Goal: Information Seeking & Learning: Learn about a topic

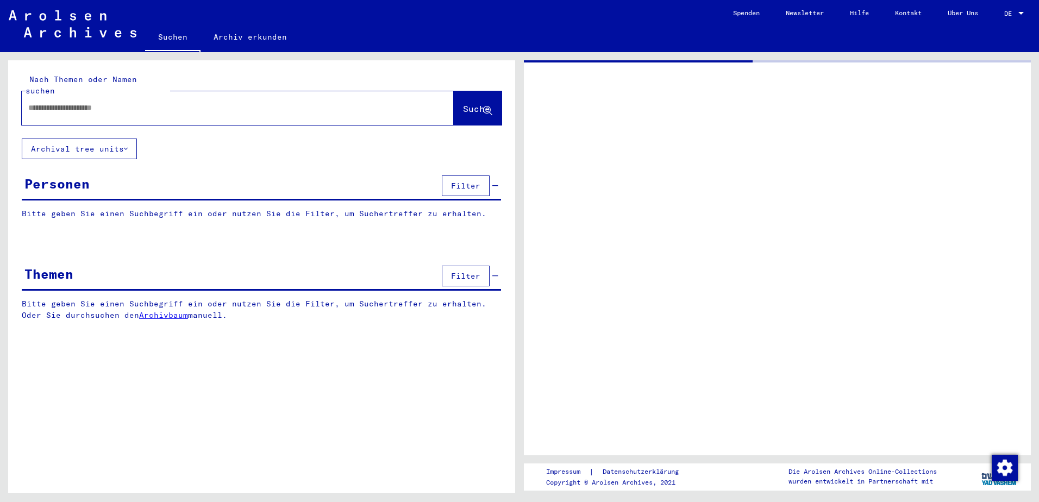
type input "*********"
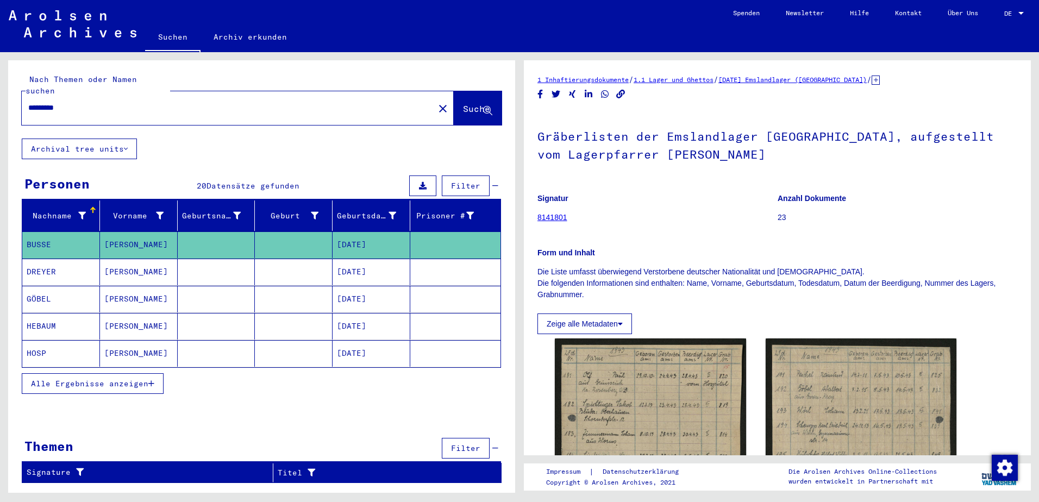
drag, startPoint x: 79, startPoint y: 96, endPoint x: -2, endPoint y: 92, distance: 81.1
click at [0, 92] on html "Suchen Archiv erkunden Spenden Newsletter Hilfe Kontakt Über Uns Suchen Archiv …" at bounding box center [519, 251] width 1039 height 502
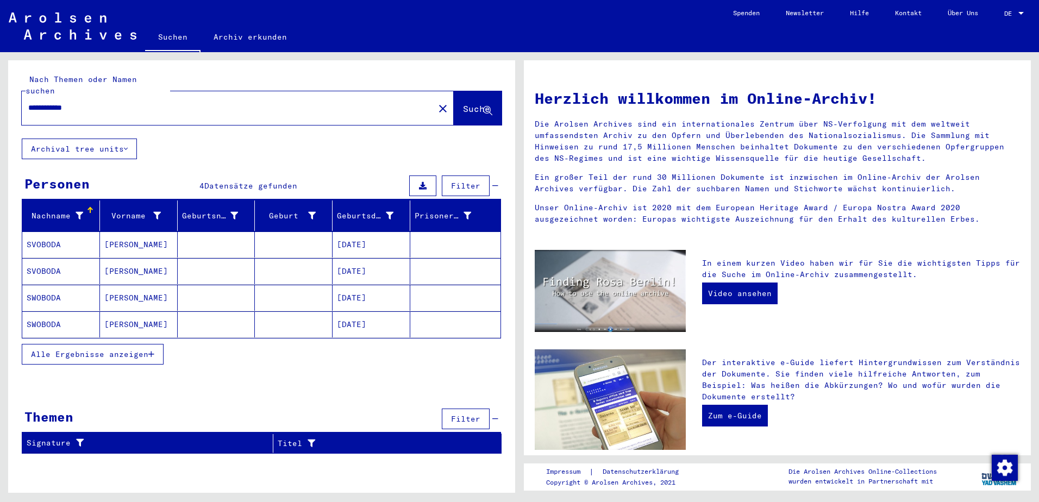
click at [145, 347] on button "Alle Ergebnisse anzeigen" at bounding box center [93, 354] width 142 height 21
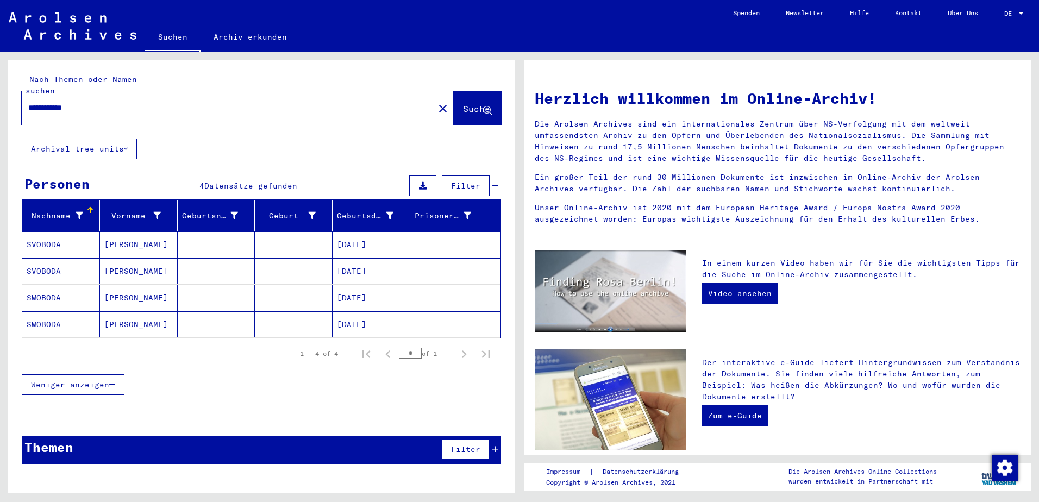
click at [365, 311] on mat-cell "[DATE]" at bounding box center [372, 324] width 78 height 26
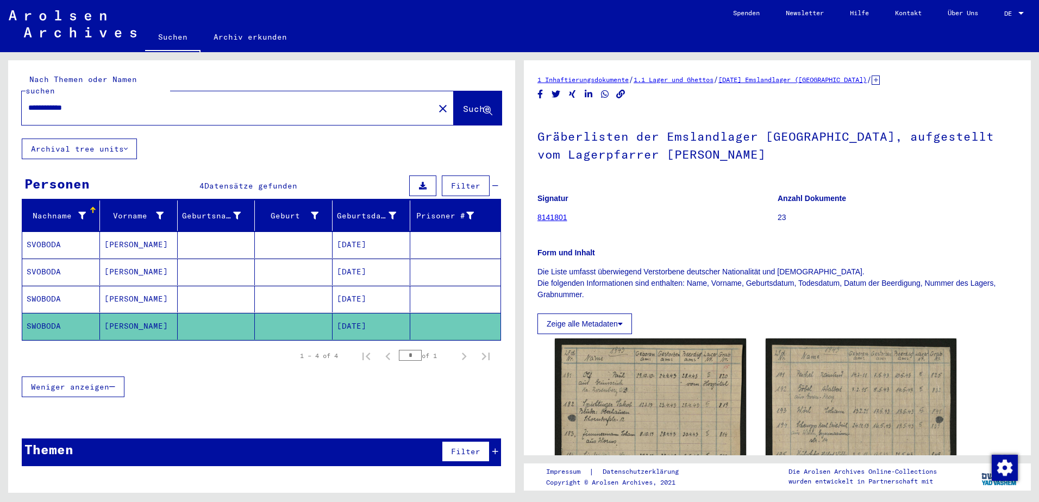
drag, startPoint x: 157, startPoint y: 98, endPoint x: -2, endPoint y: 107, distance: 159.5
click at [0, 107] on html "**********" at bounding box center [519, 251] width 1039 height 502
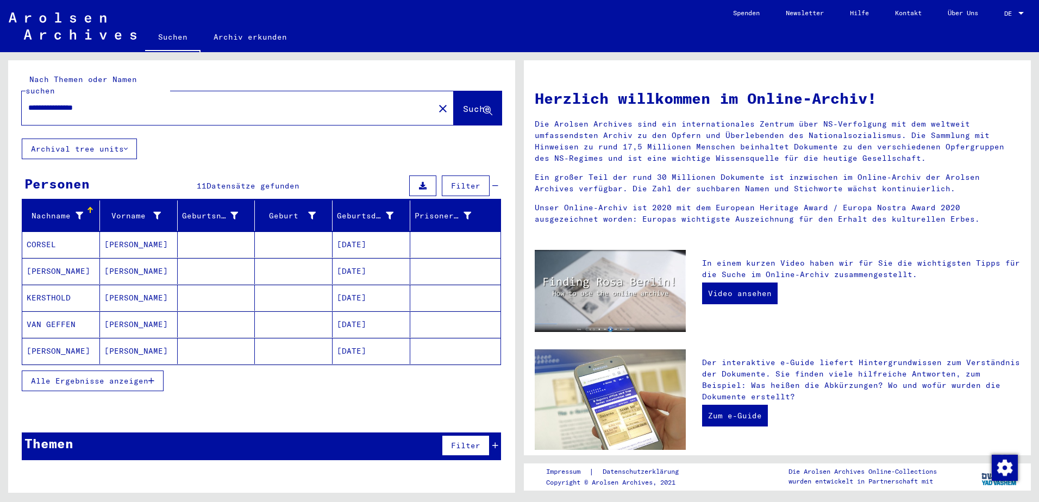
click at [104, 376] on span "Alle Ergebnisse anzeigen" at bounding box center [89, 381] width 117 height 10
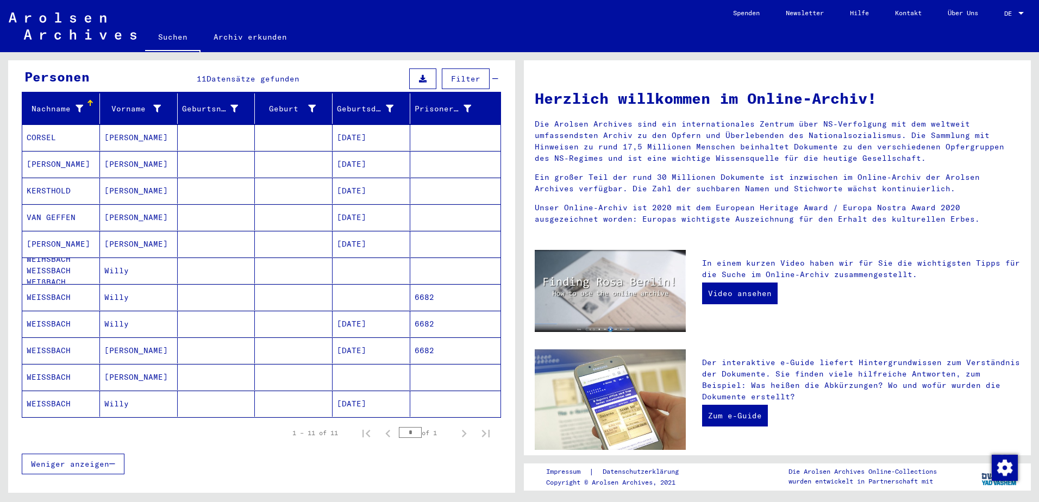
scroll to position [109, 0]
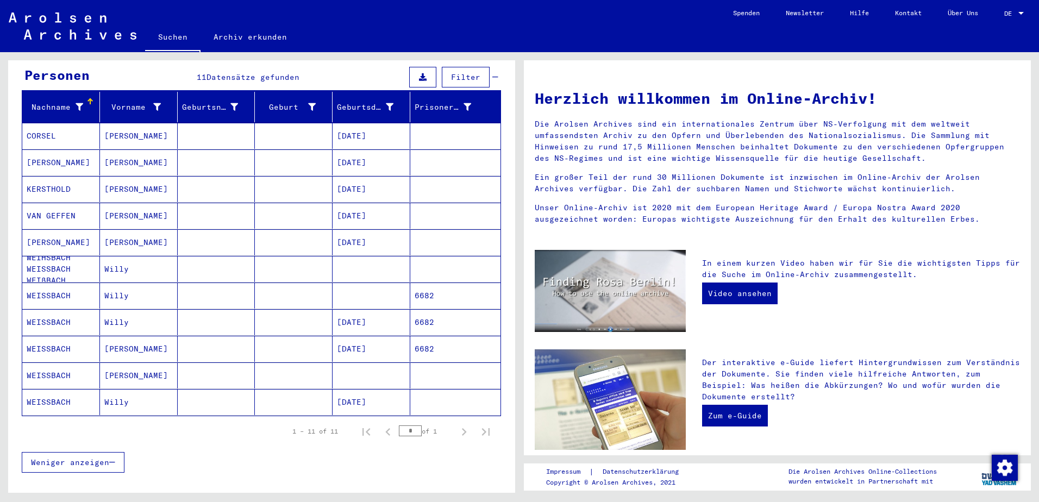
click at [158, 365] on mat-cell "[PERSON_NAME]" at bounding box center [139, 376] width 78 height 26
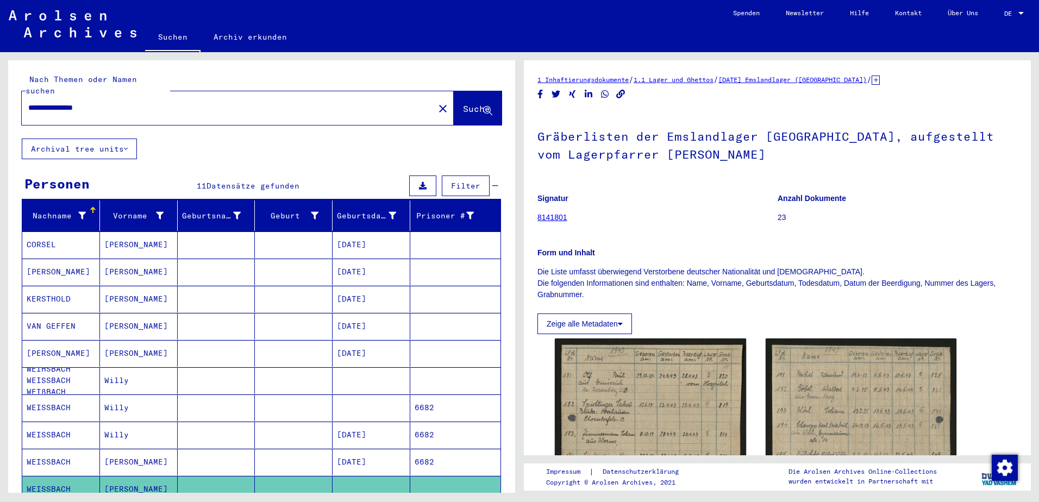
drag, startPoint x: 110, startPoint y: 99, endPoint x: 188, endPoint y: 89, distance: 78.4
click at [0, 92] on html "**********" at bounding box center [519, 251] width 1039 height 502
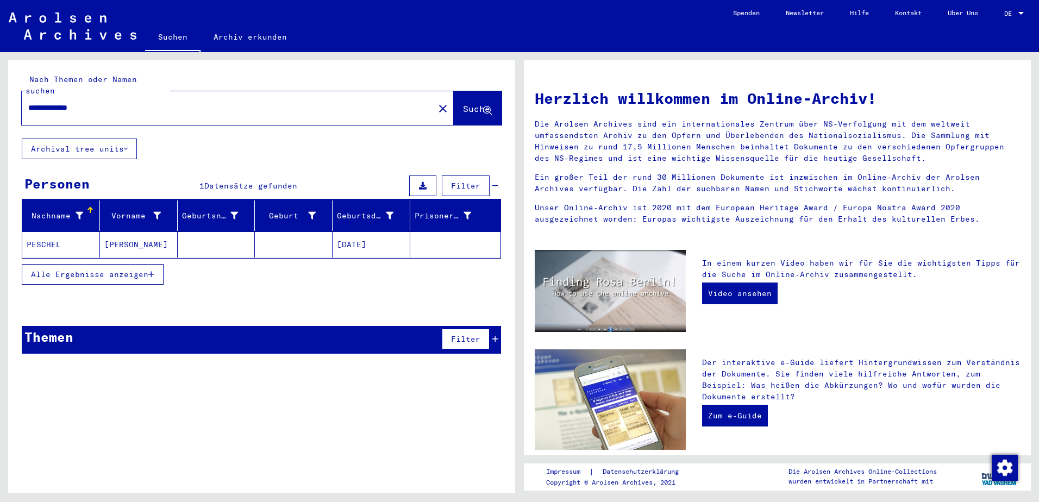
click at [248, 234] on mat-cell at bounding box center [217, 245] width 78 height 26
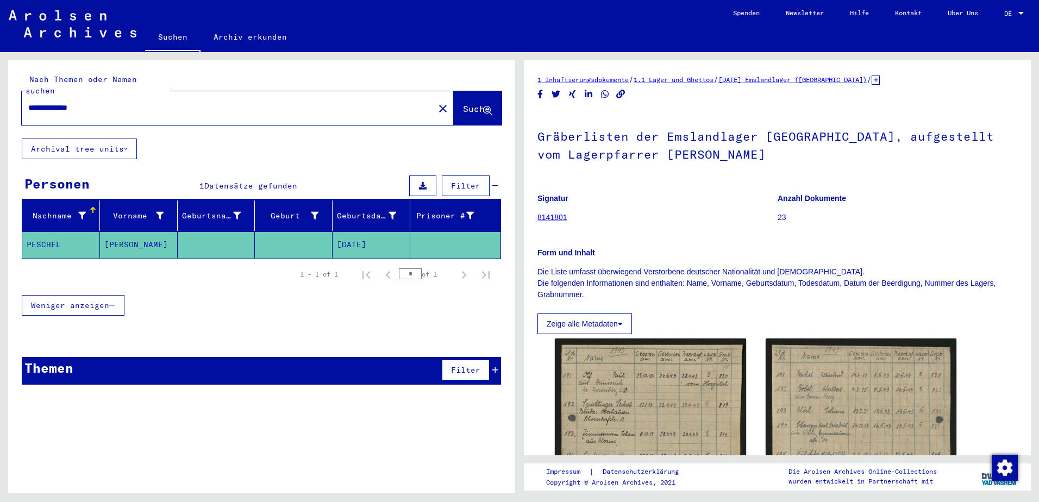
drag, startPoint x: 152, startPoint y: 95, endPoint x: -2, endPoint y: 122, distance: 156.2
click at [0, 122] on html "**********" at bounding box center [519, 251] width 1039 height 502
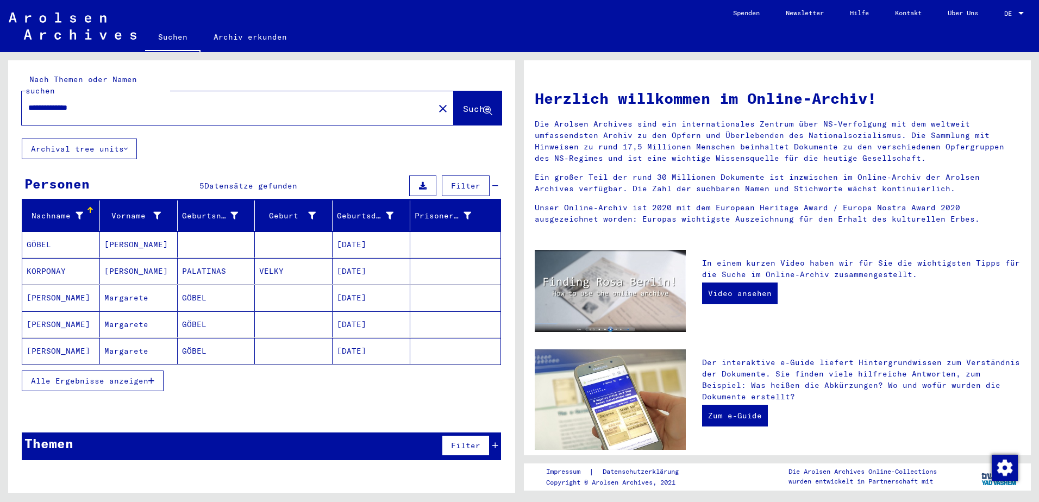
click at [364, 236] on mat-cell "[DATE]" at bounding box center [372, 245] width 78 height 26
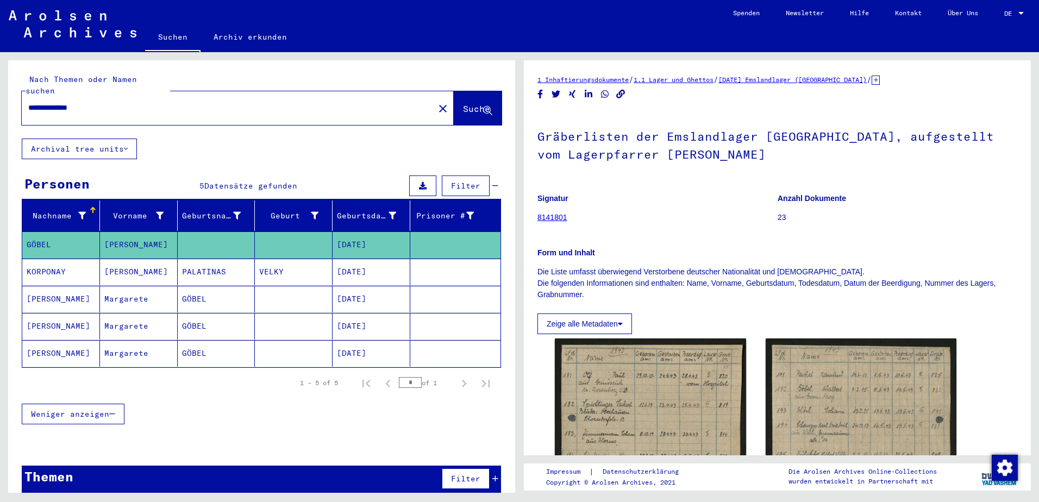
drag, startPoint x: 158, startPoint y: 97, endPoint x: 106, endPoint y: 121, distance: 57.6
click at [0, 132] on html "**********" at bounding box center [519, 251] width 1039 height 502
click at [468, 91] on button "Suche" at bounding box center [478, 108] width 48 height 34
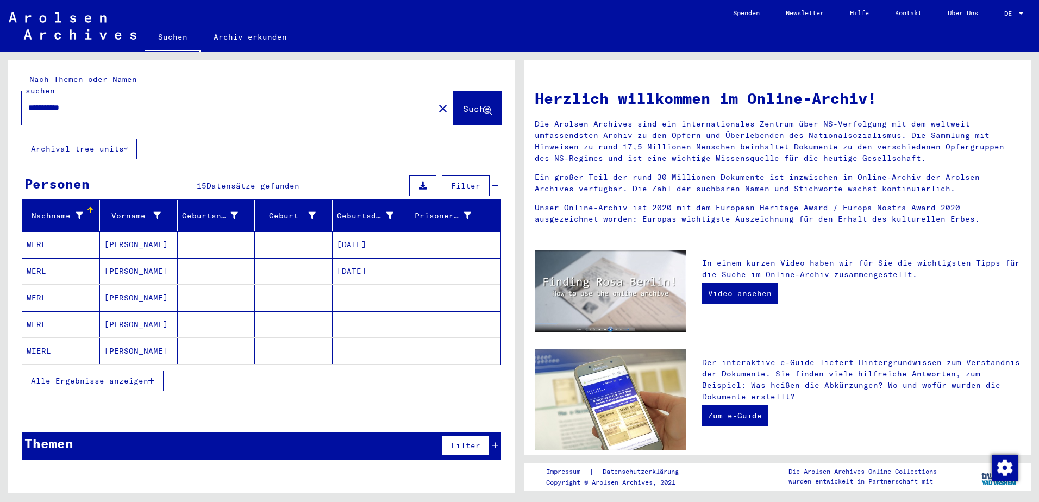
click at [107, 376] on span "Alle Ergebnisse anzeigen" at bounding box center [89, 381] width 117 height 10
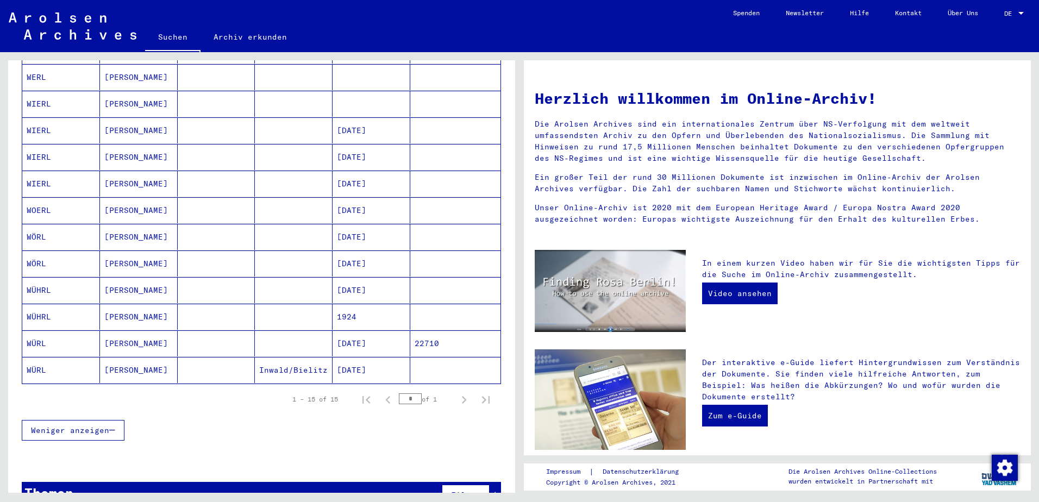
scroll to position [265, 0]
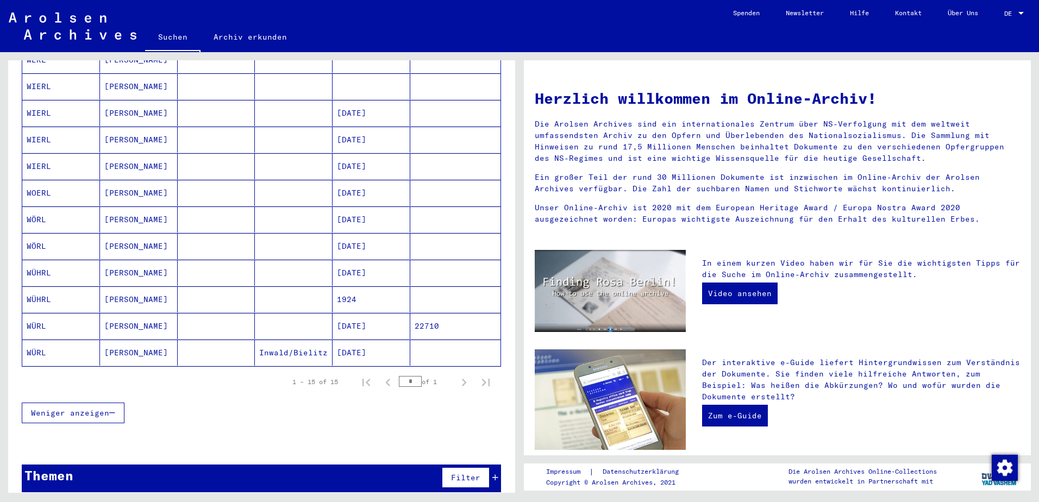
click at [366, 233] on mat-cell "[DATE]" at bounding box center [372, 246] width 78 height 26
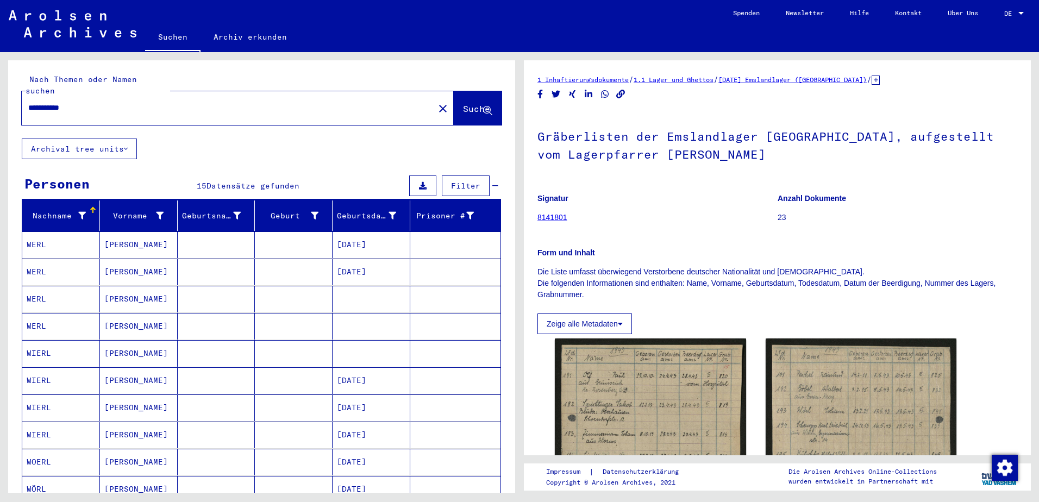
drag, startPoint x: 176, startPoint y: 99, endPoint x: -2, endPoint y: 121, distance: 179.6
click at [0, 121] on html "**********" at bounding box center [519, 251] width 1039 height 502
click at [457, 104] on button "Suche" at bounding box center [478, 108] width 48 height 34
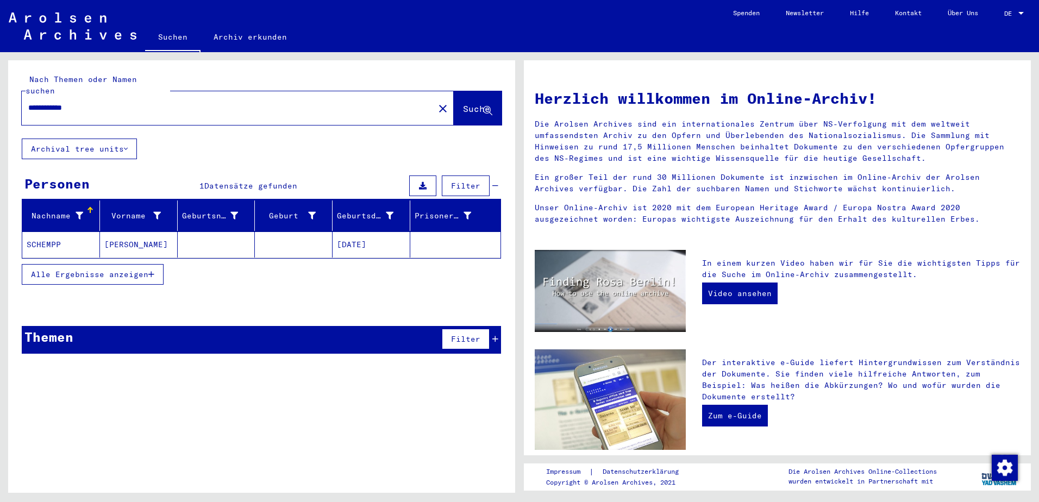
click at [198, 233] on mat-cell at bounding box center [217, 245] width 78 height 26
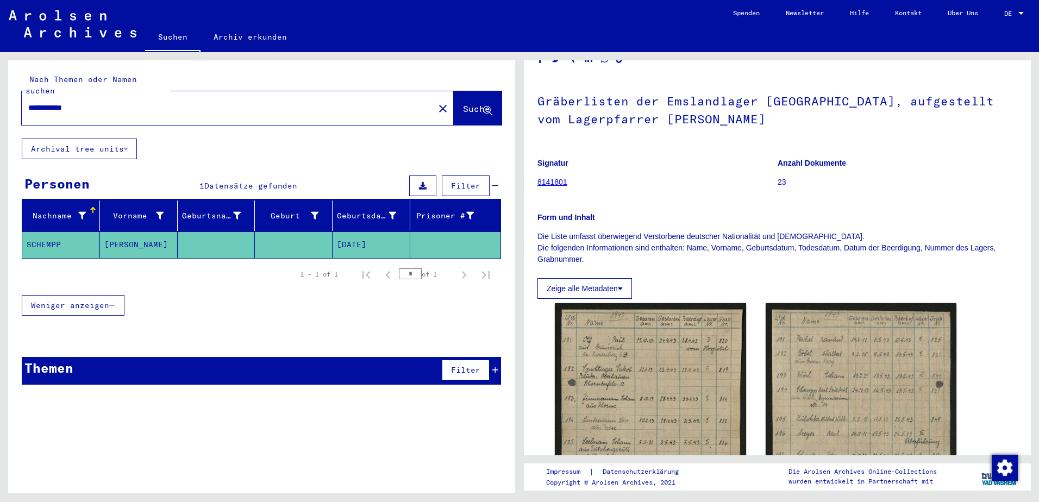
scroll to position [54, 0]
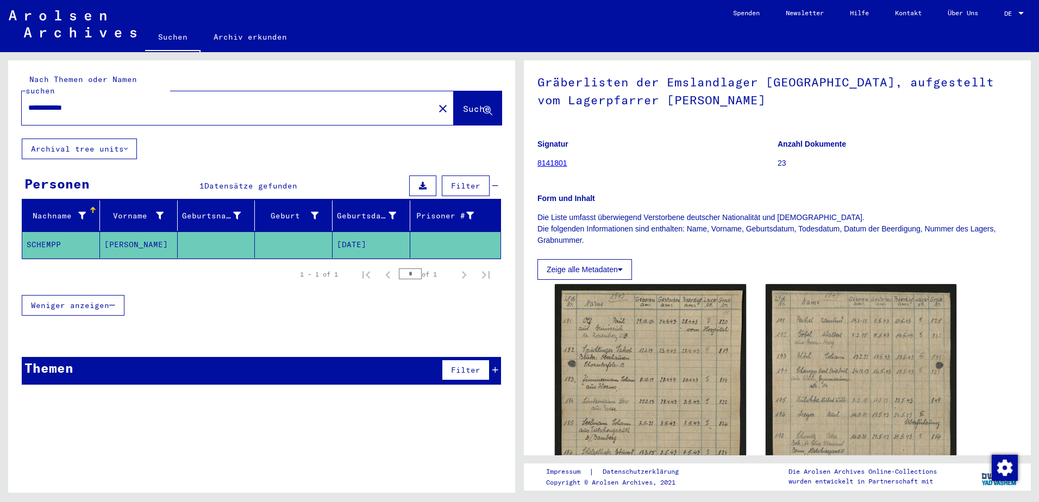
drag, startPoint x: 144, startPoint y: 100, endPoint x: 117, endPoint y: 95, distance: 27.2
click at [19, 99] on div "**********" at bounding box center [261, 99] width 507 height 78
click at [98, 102] on input "**********" at bounding box center [228, 107] width 400 height 11
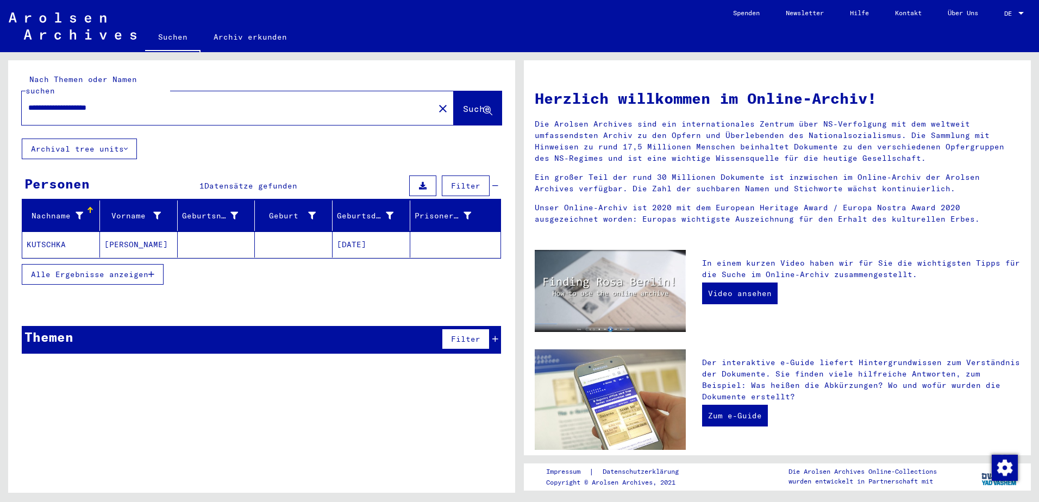
click at [312, 232] on mat-cell at bounding box center [294, 245] width 78 height 26
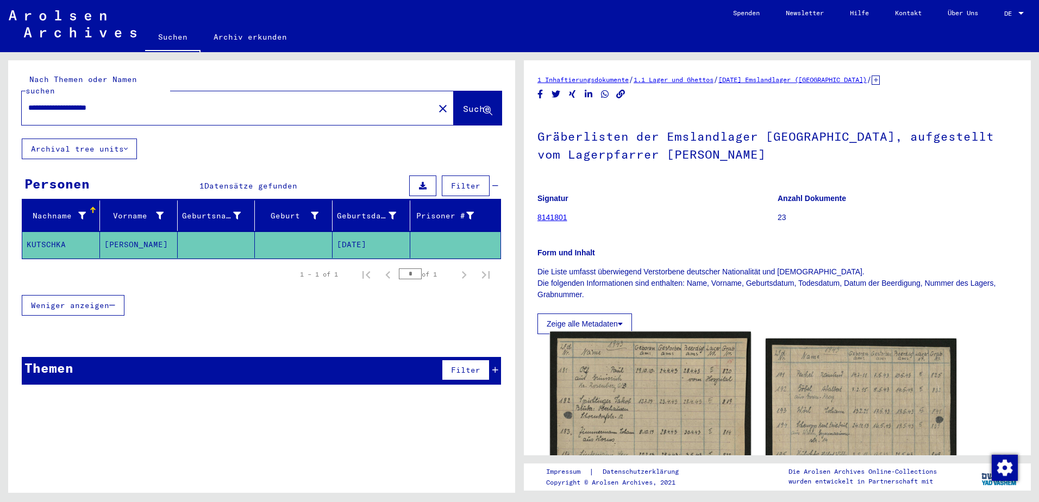
click at [657, 373] on img at bounding box center [650, 472] width 201 height 280
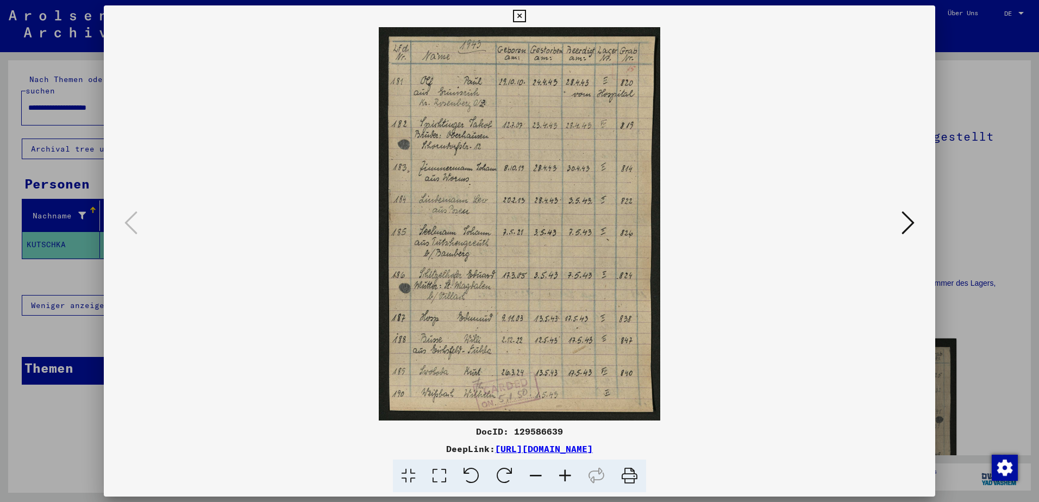
click at [568, 483] on icon at bounding box center [565, 476] width 29 height 33
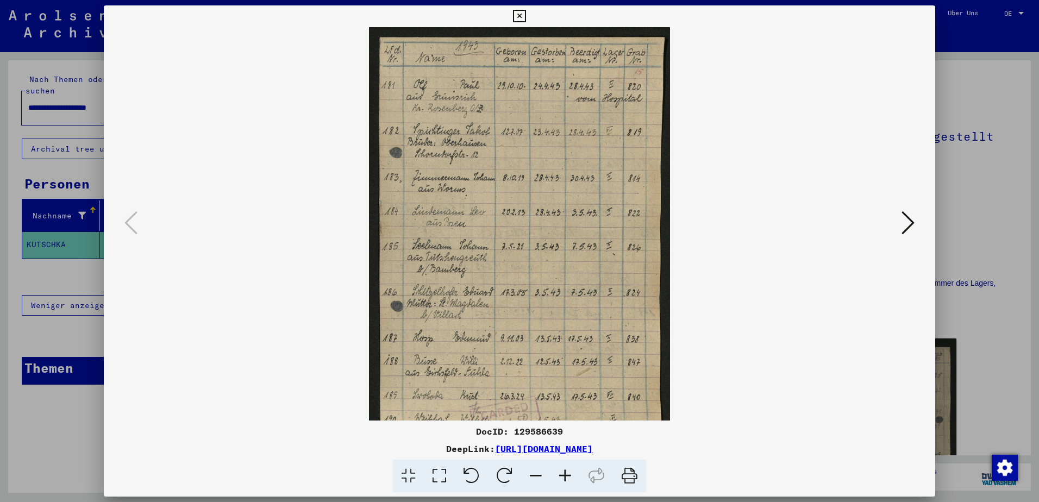
click at [568, 483] on icon at bounding box center [565, 476] width 29 height 33
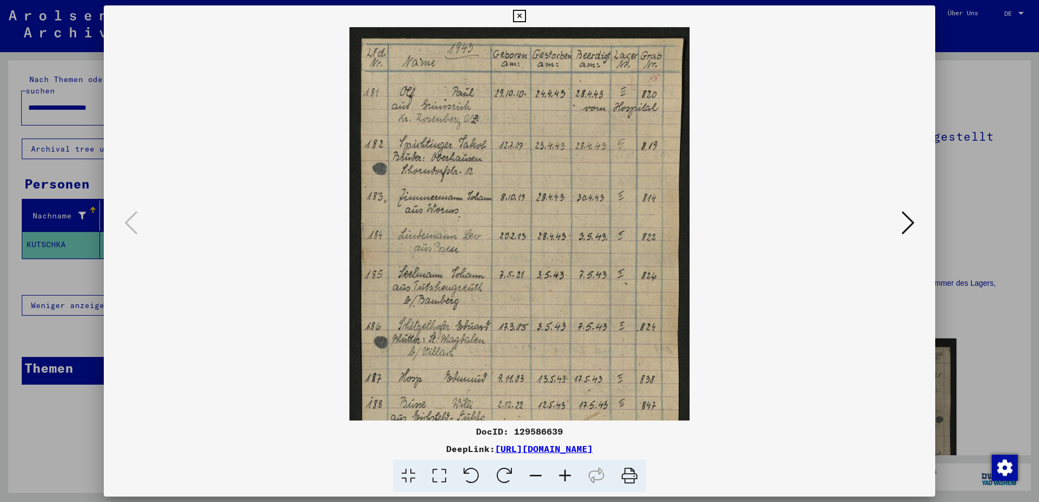
click at [568, 483] on icon at bounding box center [565, 476] width 29 height 33
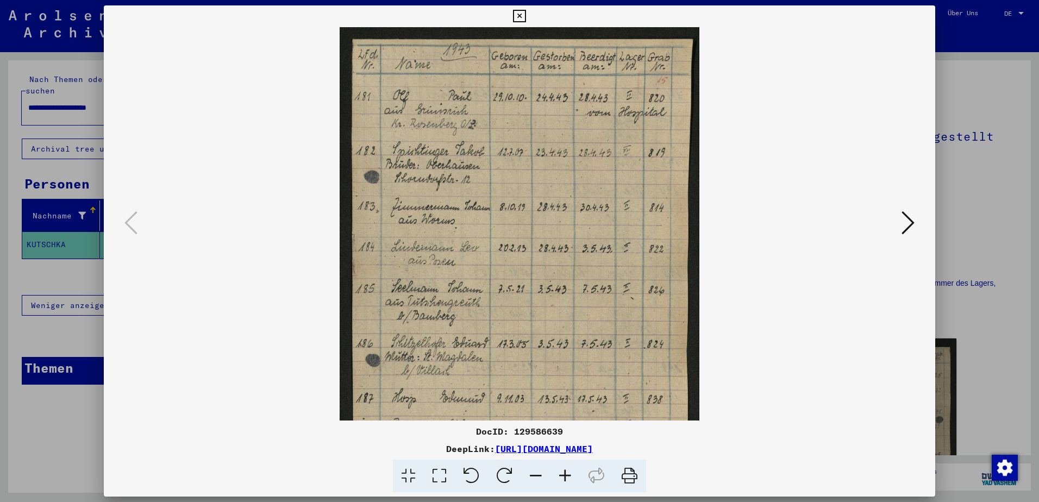
click at [568, 483] on icon at bounding box center [565, 476] width 29 height 33
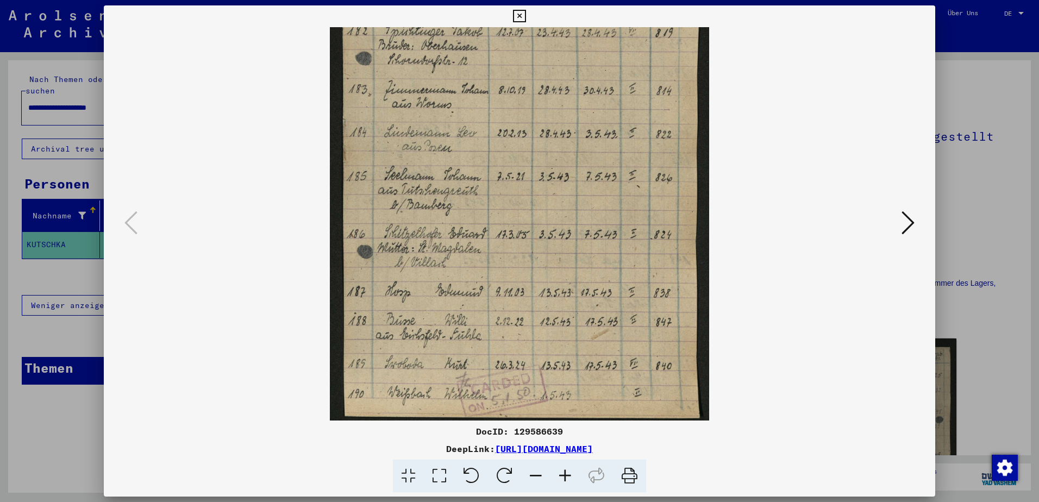
scroll to position [136, 0]
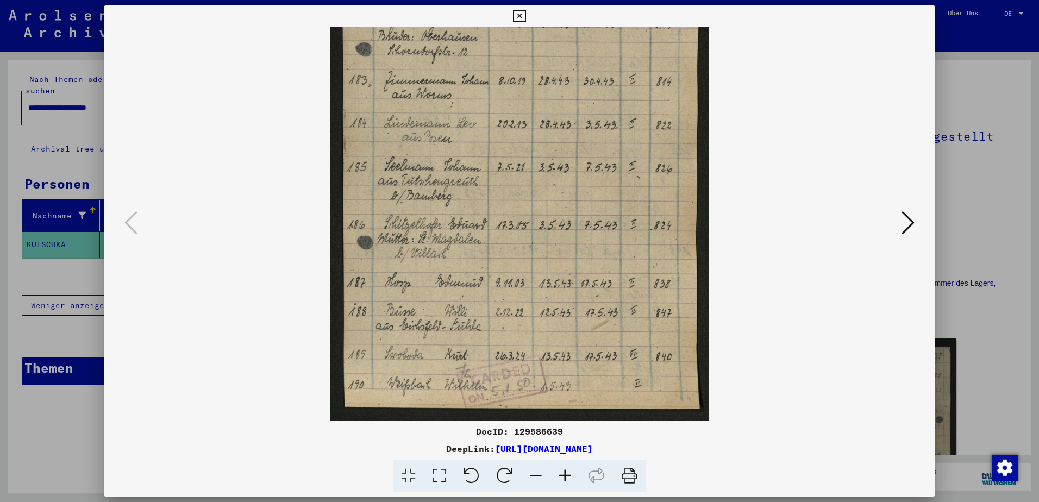
drag, startPoint x: 510, startPoint y: 352, endPoint x: 517, endPoint y: 206, distance: 146.4
click at [517, 206] on img at bounding box center [519, 155] width 379 height 529
click at [912, 226] on icon at bounding box center [908, 223] width 13 height 26
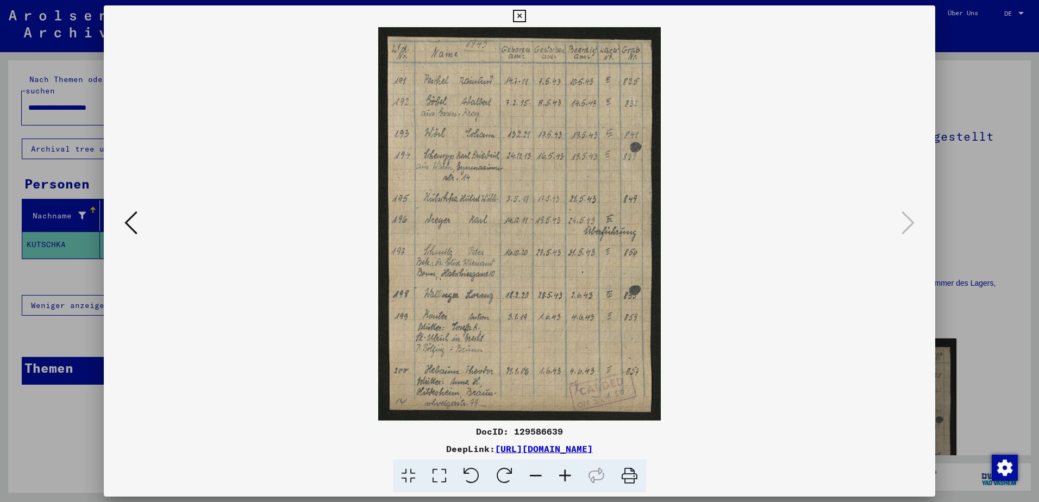
click at [567, 478] on icon at bounding box center [565, 476] width 29 height 33
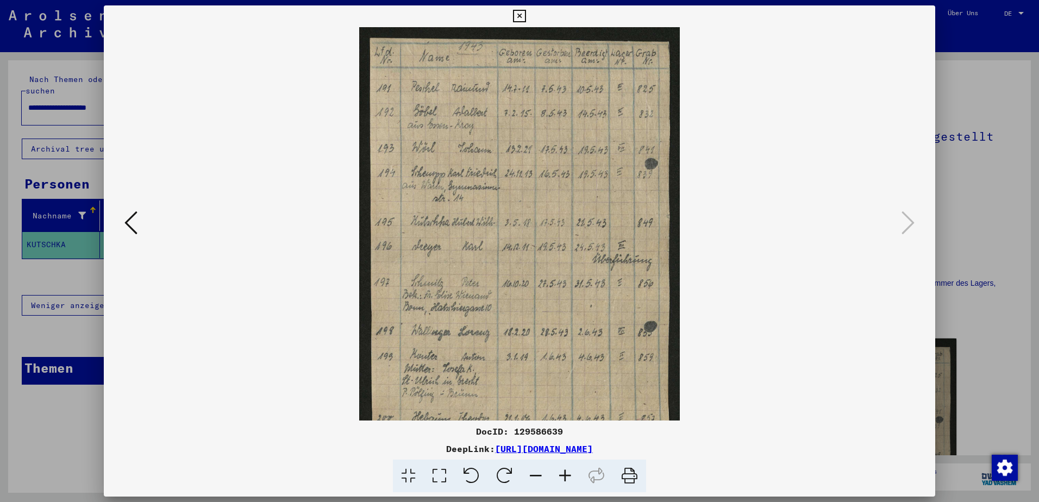
click at [567, 478] on icon at bounding box center [565, 476] width 29 height 33
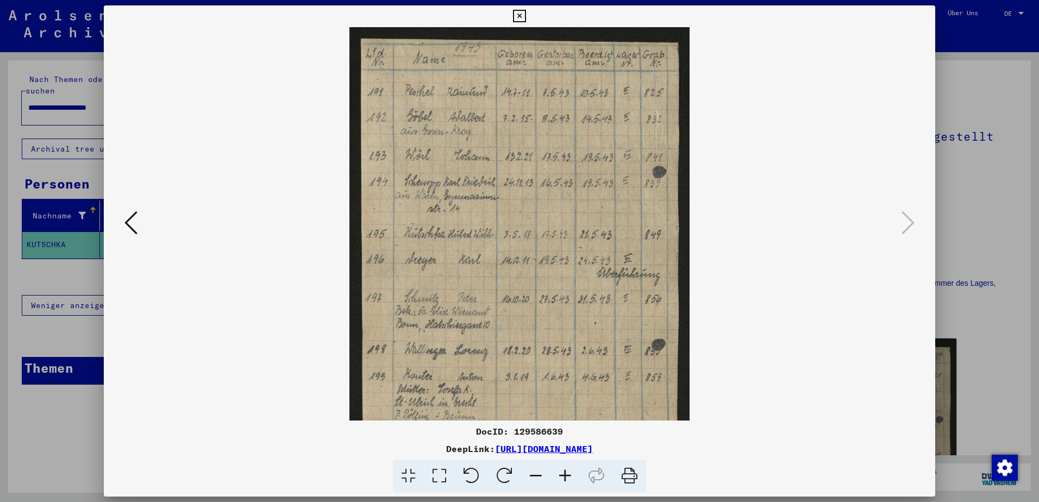
click at [567, 478] on icon at bounding box center [565, 476] width 29 height 33
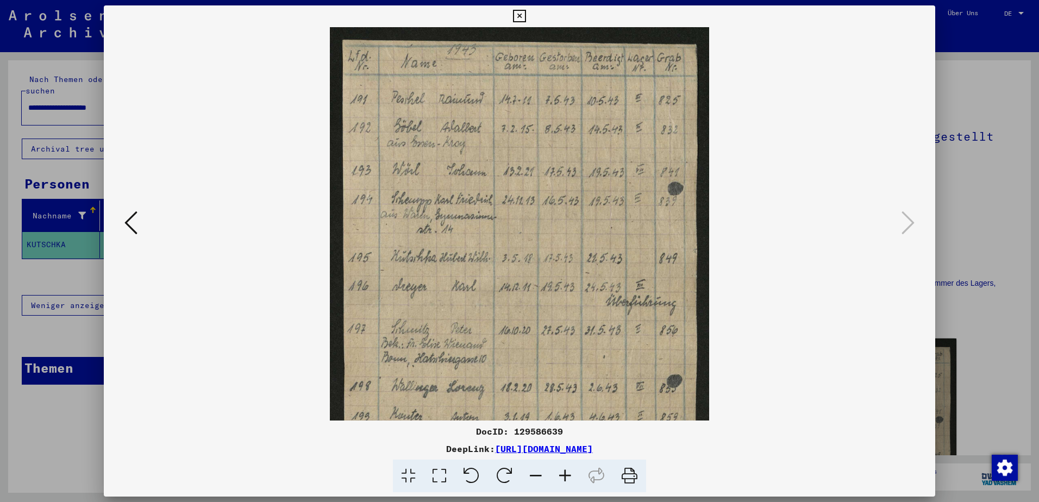
click at [567, 478] on icon at bounding box center [565, 476] width 29 height 33
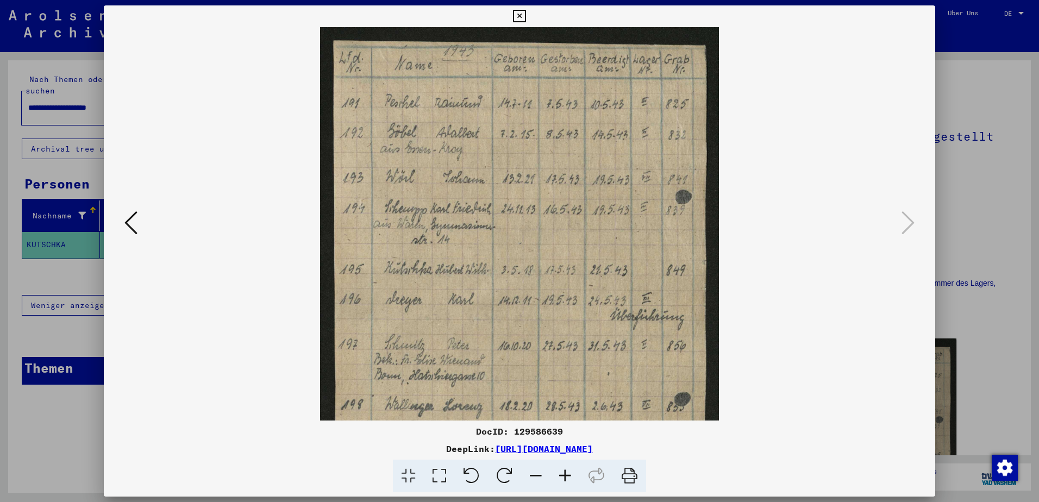
click at [567, 478] on icon at bounding box center [565, 476] width 29 height 33
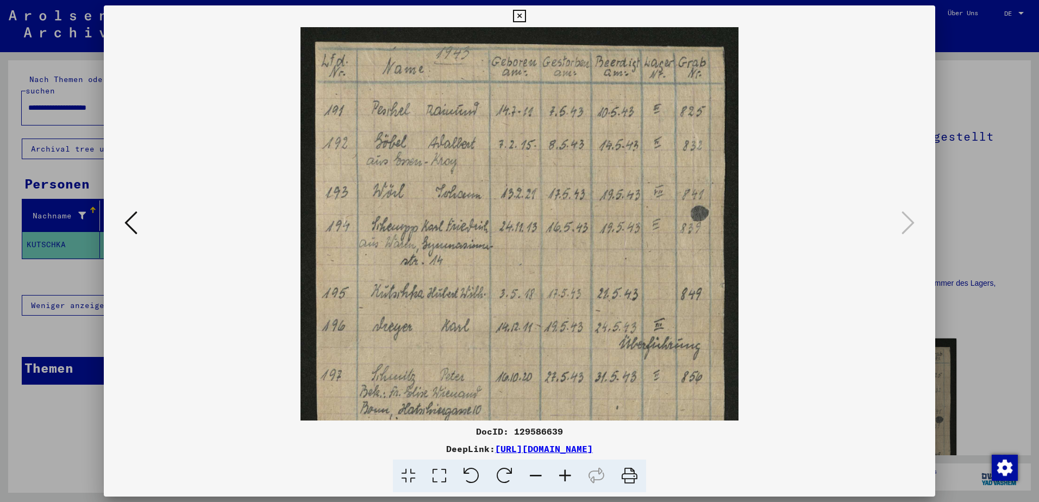
click at [567, 478] on icon at bounding box center [565, 476] width 29 height 33
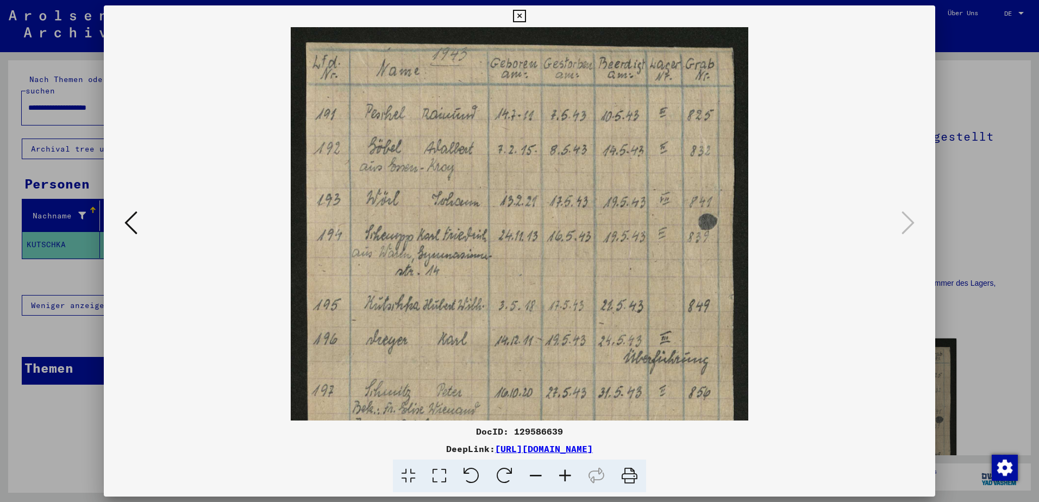
click at [567, 478] on icon at bounding box center [565, 476] width 29 height 33
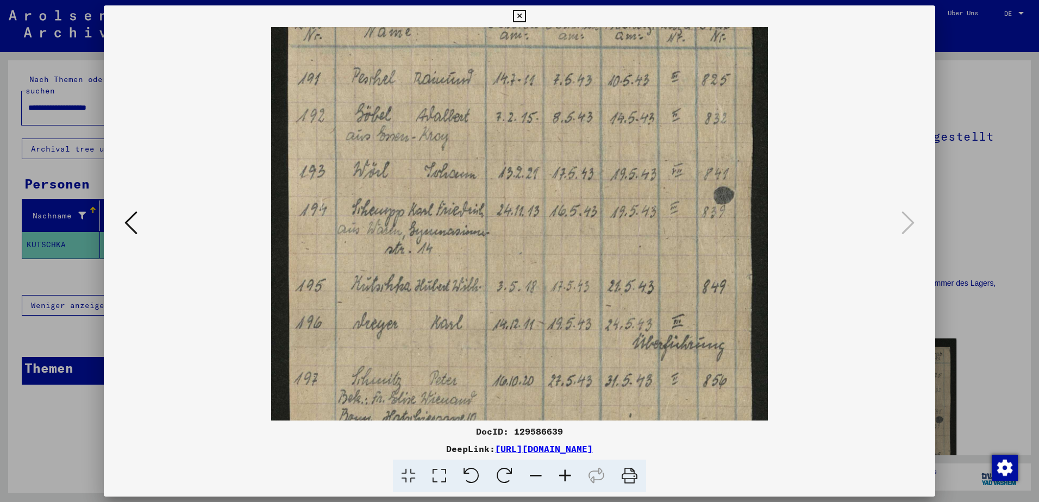
drag, startPoint x: 404, startPoint y: 291, endPoint x: 401, endPoint y: 248, distance: 43.1
click at [401, 248] on img at bounding box center [519, 330] width 496 height 693
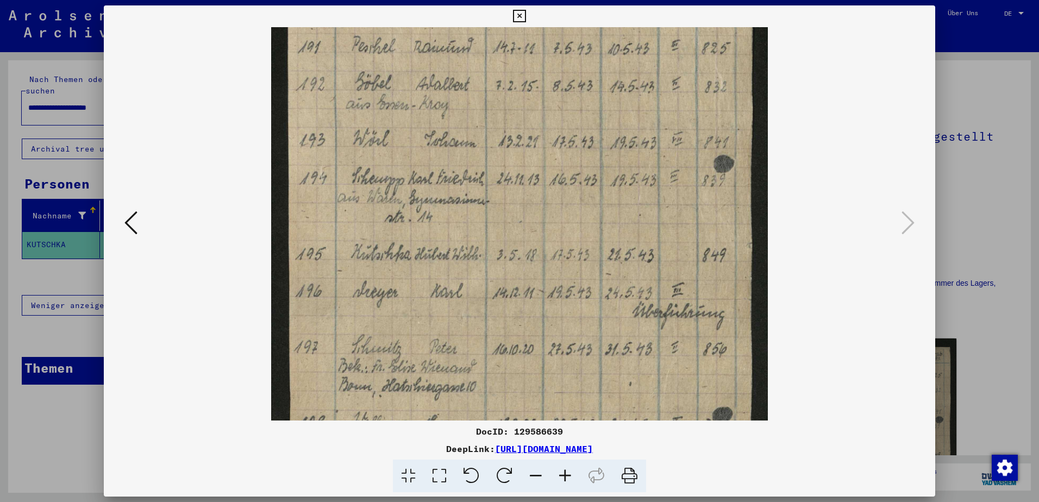
scroll to position [80, 0]
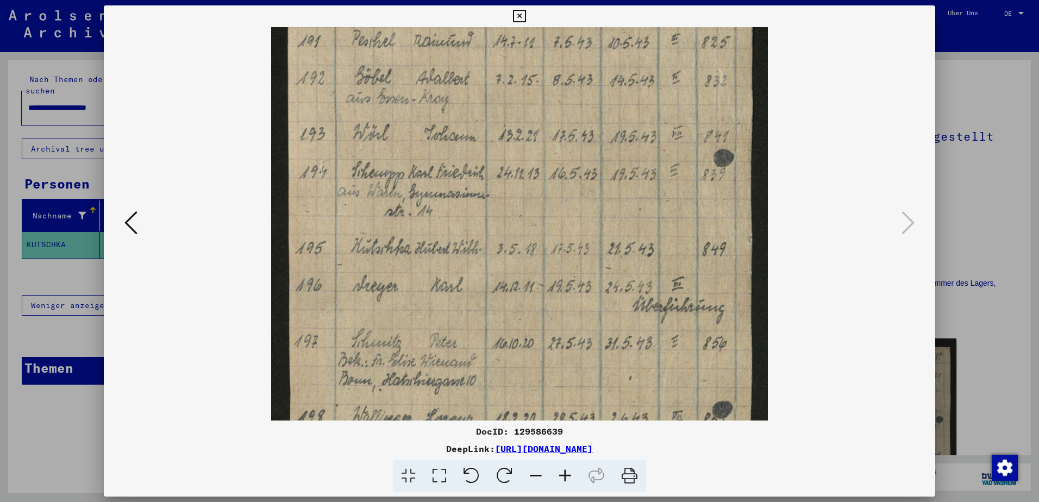
drag, startPoint x: 394, startPoint y: 293, endPoint x: 393, endPoint y: 258, distance: 35.4
click at [393, 258] on img at bounding box center [519, 293] width 496 height 693
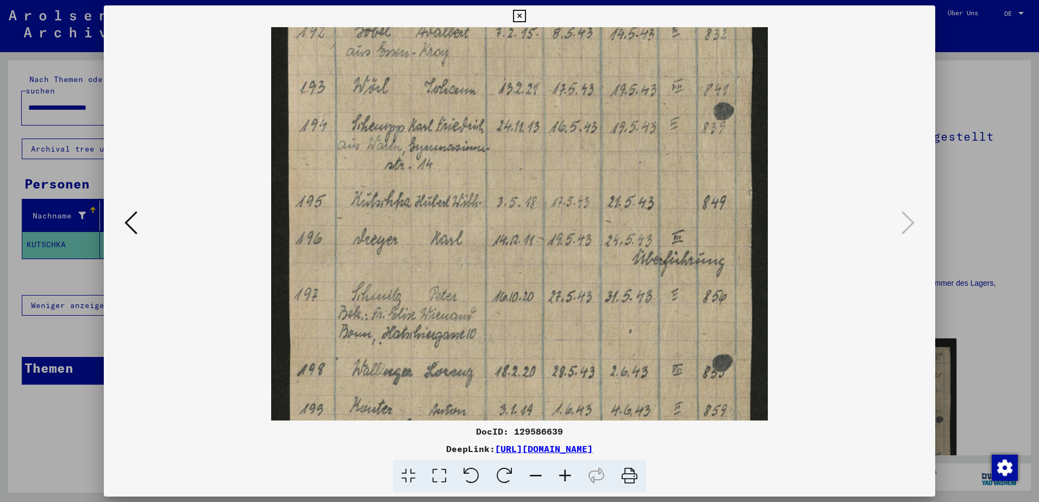
drag, startPoint x: 415, startPoint y: 307, endPoint x: 406, endPoint y: 277, distance: 31.1
click at [416, 260] on img at bounding box center [519, 246] width 496 height 693
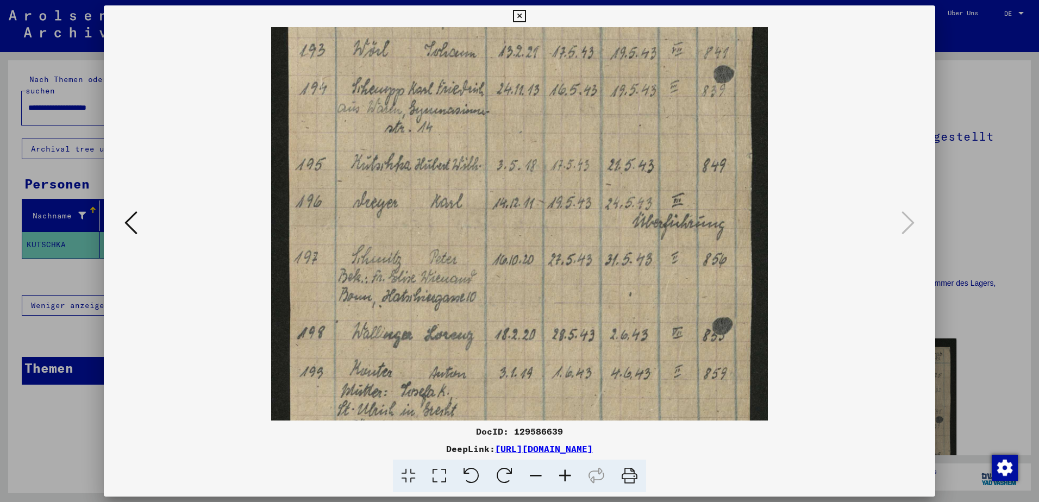
drag, startPoint x: 382, startPoint y: 317, endPoint x: 384, endPoint y: 281, distance: 37.1
click at [384, 281] on img at bounding box center [519, 209] width 496 height 693
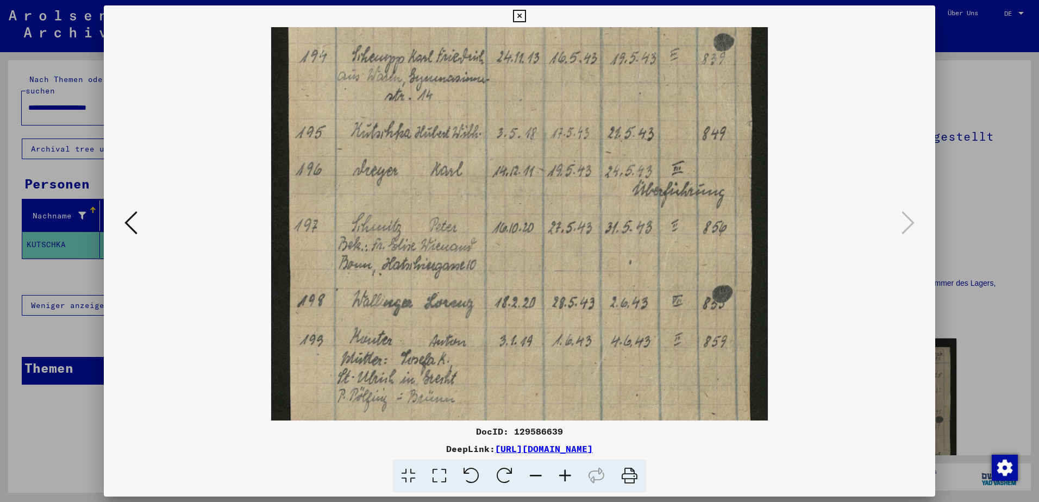
drag, startPoint x: 366, startPoint y: 350, endPoint x: 373, endPoint y: 303, distance: 47.3
click at [373, 303] on img at bounding box center [519, 177] width 496 height 693
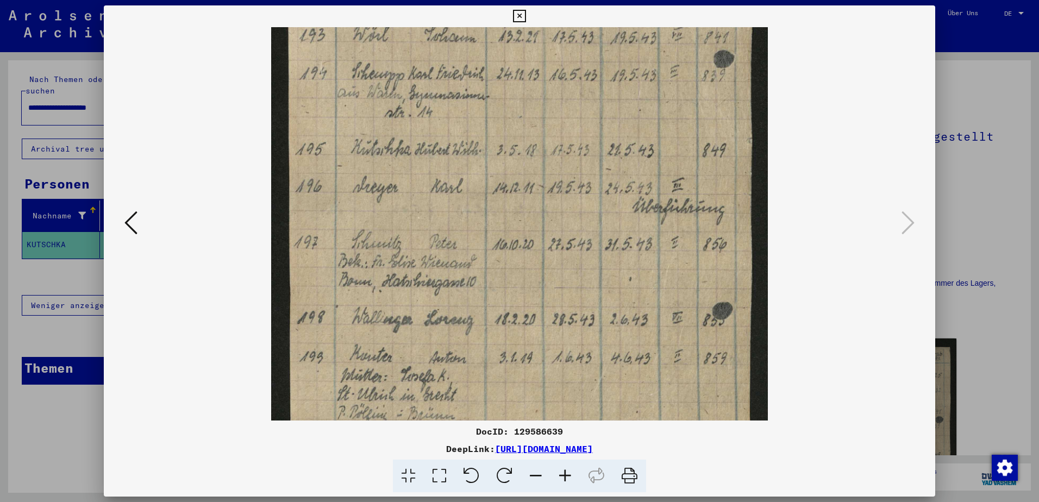
drag, startPoint x: 394, startPoint y: 163, endPoint x: 391, endPoint y: 200, distance: 37.0
click at [391, 200] on img at bounding box center [519, 194] width 496 height 693
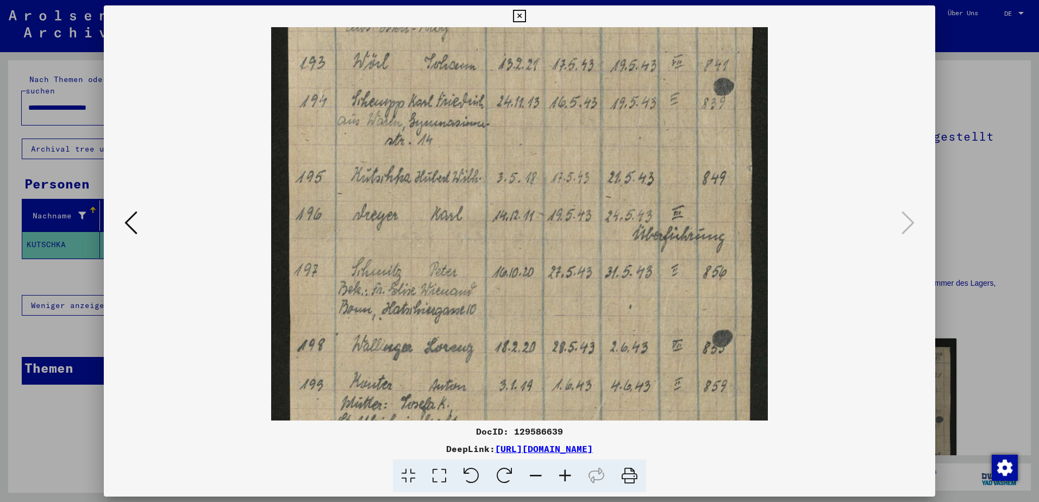
drag, startPoint x: 422, startPoint y: 166, endPoint x: 415, endPoint y: 199, distance: 33.9
click at [420, 196] on img at bounding box center [519, 222] width 496 height 693
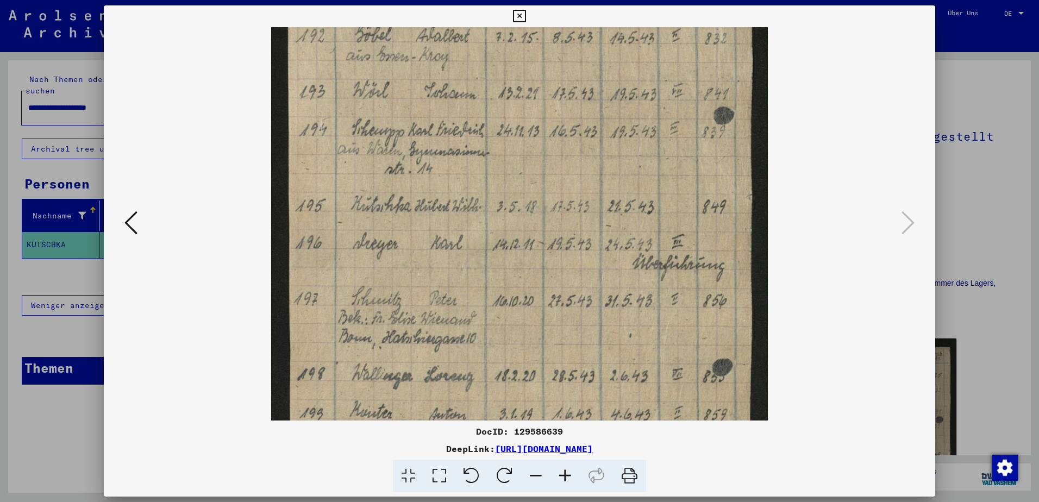
scroll to position [106, 0]
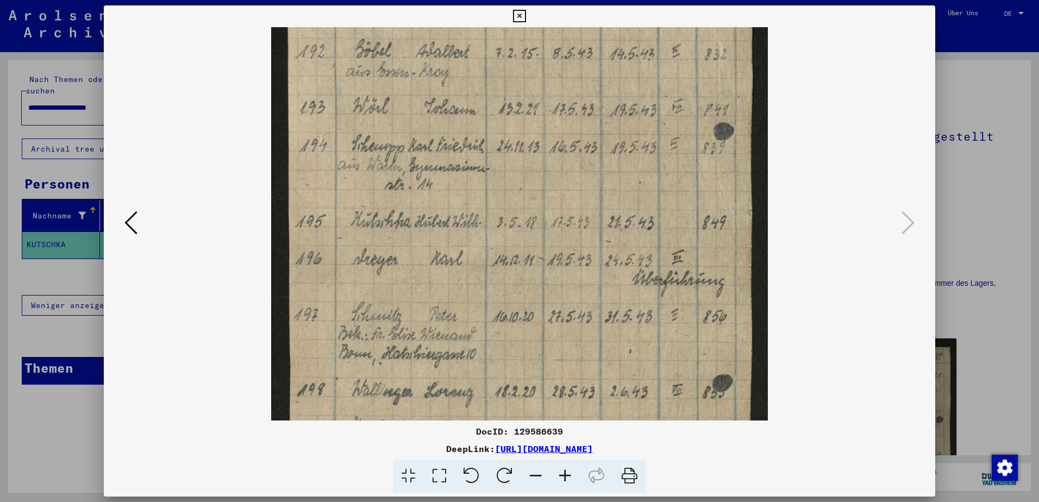
drag, startPoint x: 454, startPoint y: 190, endPoint x: 455, endPoint y: 229, distance: 39.1
click at [454, 228] on img at bounding box center [519, 266] width 496 height 693
click at [513, 15] on button at bounding box center [519, 16] width 19 height 22
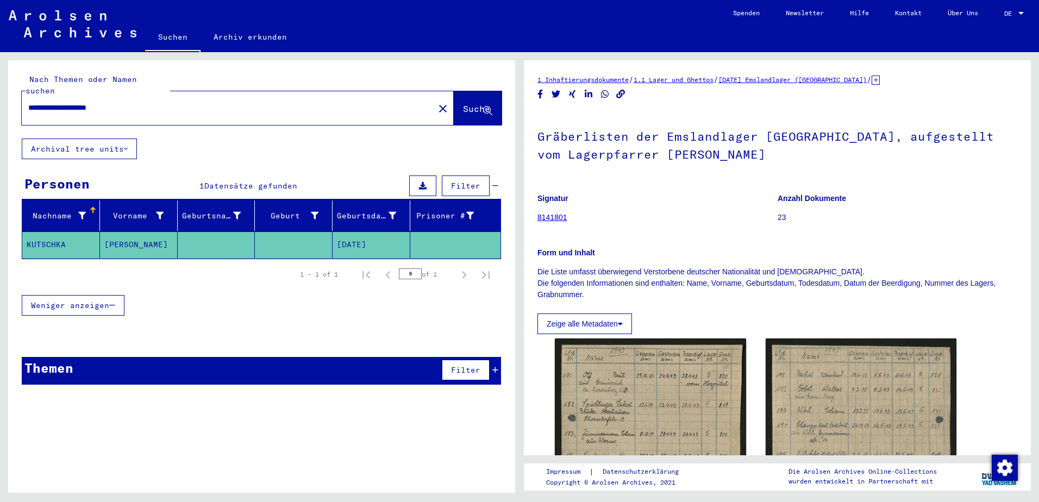
drag, startPoint x: 165, startPoint y: 99, endPoint x: 1, endPoint y: 94, distance: 163.7
click at [0, 94] on html "**********" at bounding box center [519, 251] width 1039 height 502
type input "**********"
click at [466, 107] on button "Suche" at bounding box center [478, 108] width 48 height 34
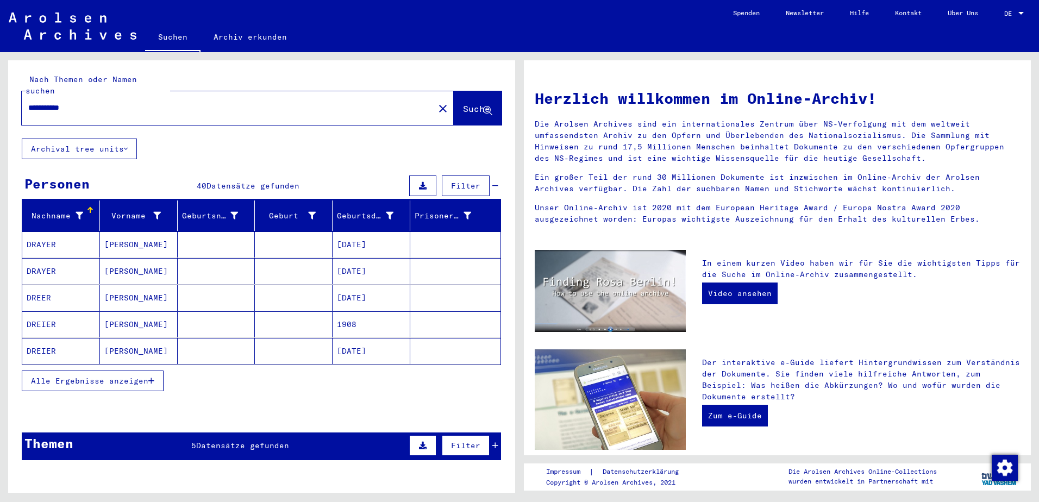
click at [121, 376] on span "Alle Ergebnisse anzeigen" at bounding box center [89, 381] width 117 height 10
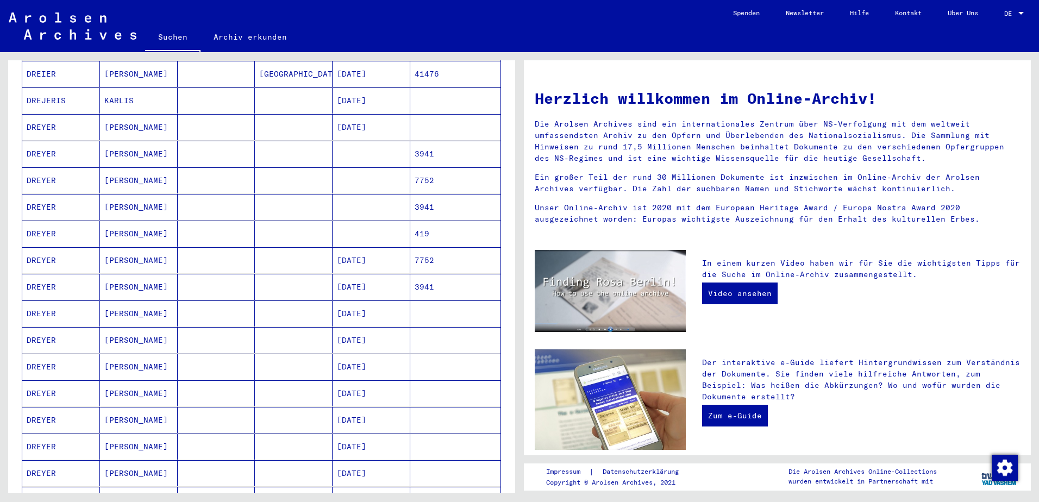
scroll to position [435, 0]
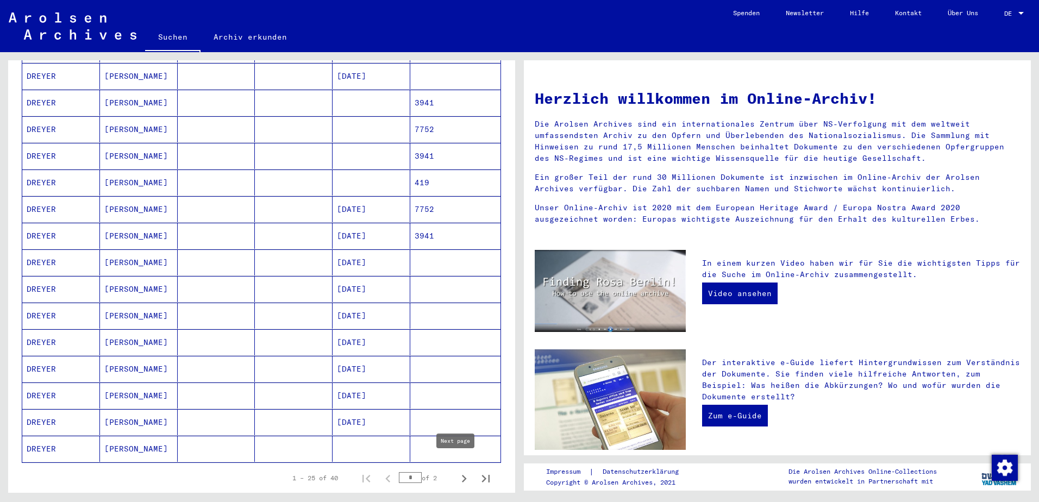
click at [457, 471] on icon "Next page" at bounding box center [464, 478] width 15 height 15
type input "*"
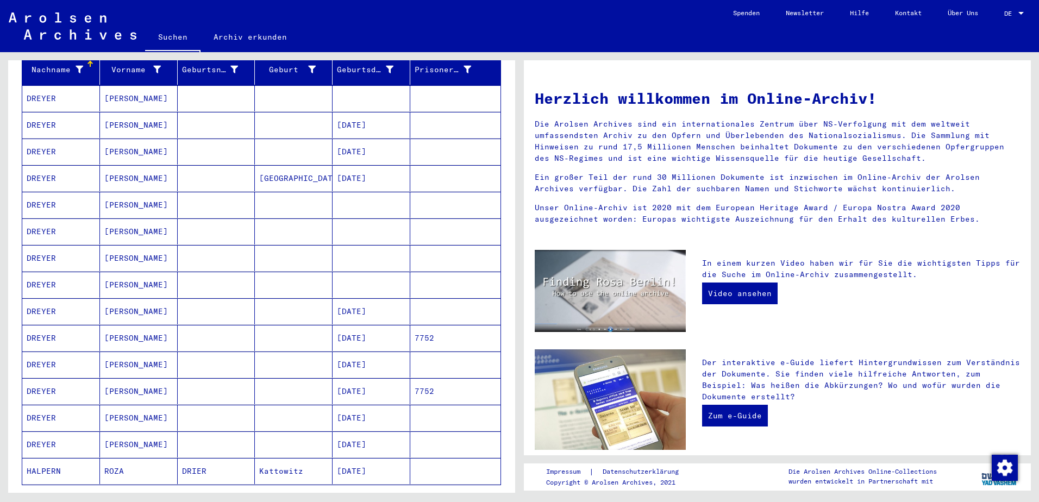
scroll to position [163, 0]
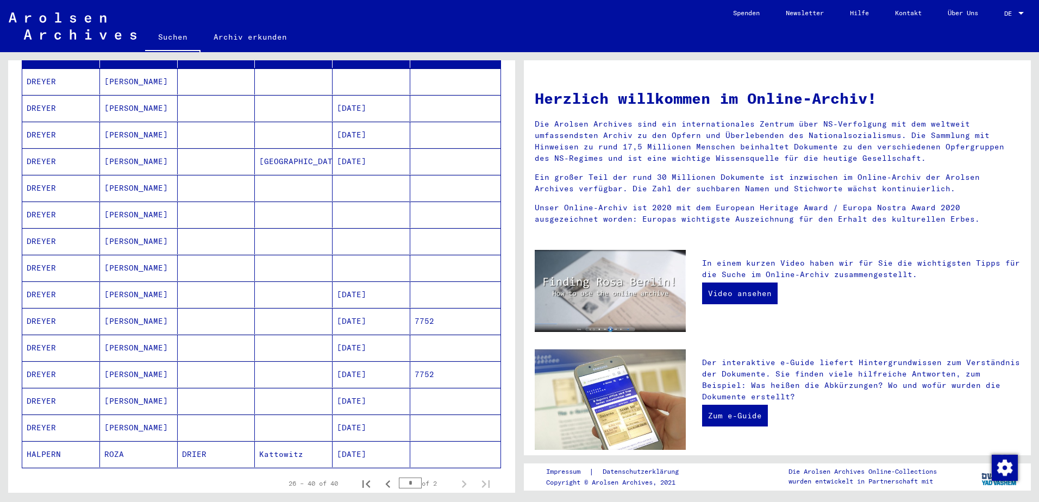
click at [386, 282] on mat-cell "[DATE]" at bounding box center [372, 295] width 78 height 26
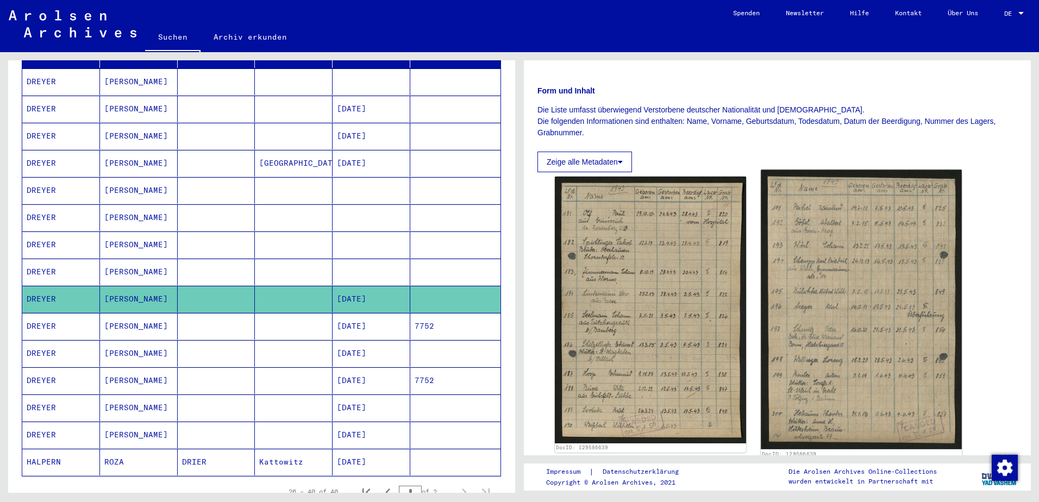
scroll to position [163, 0]
click at [848, 298] on img at bounding box center [861, 309] width 201 height 280
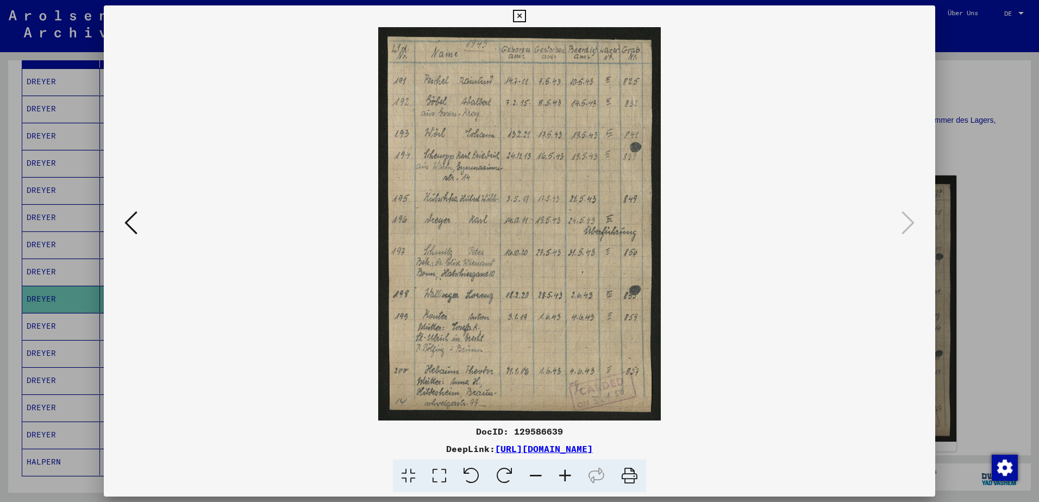
click at [521, 15] on icon at bounding box center [519, 16] width 13 height 13
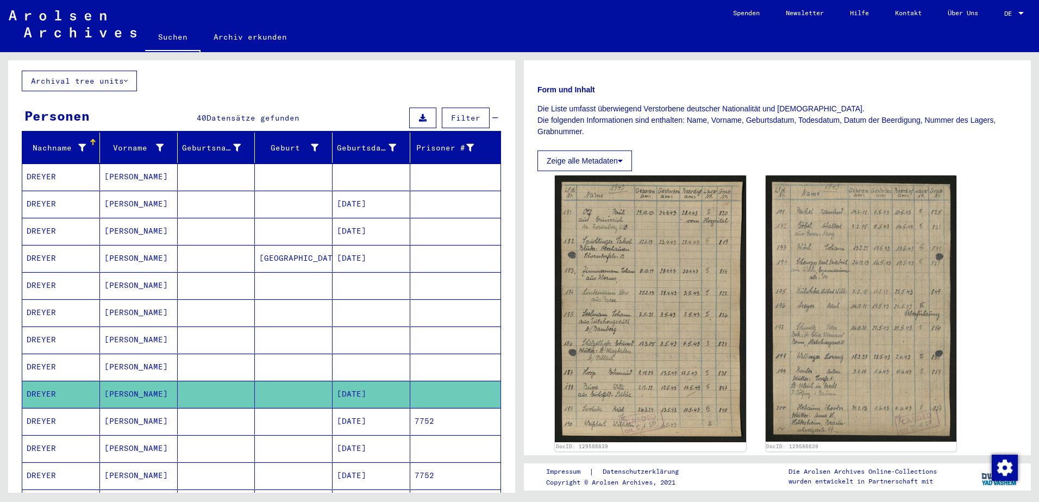
scroll to position [0, 0]
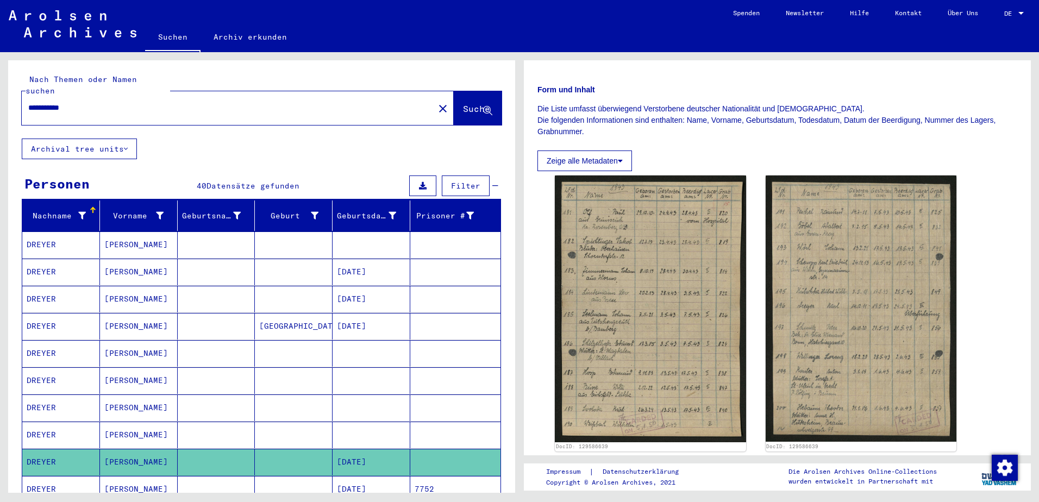
drag, startPoint x: 133, startPoint y: 102, endPoint x: 17, endPoint y: 120, distance: 116.7
click at [0, 116] on html "**********" at bounding box center [519, 251] width 1039 height 502
type input "**********"
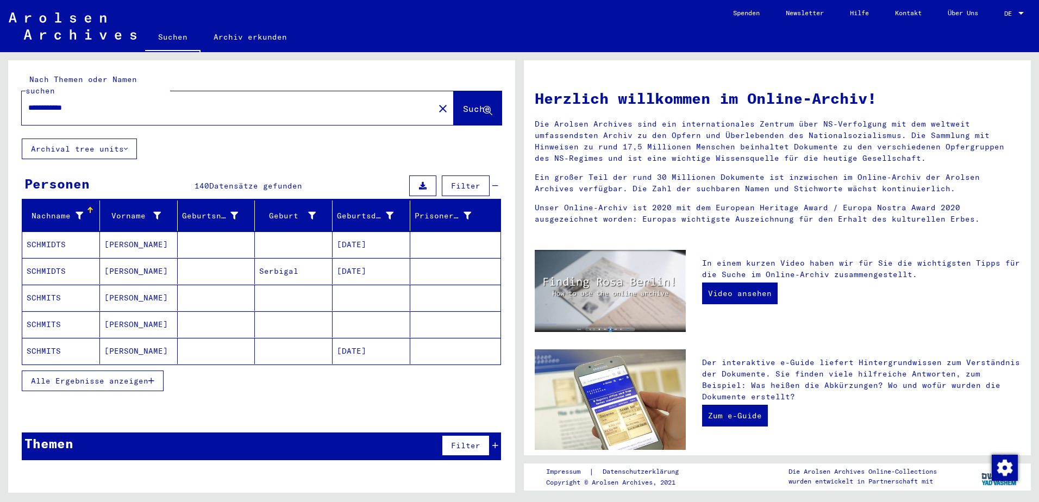
click at [141, 376] on span "Alle Ergebnisse anzeigen" at bounding box center [89, 381] width 117 height 10
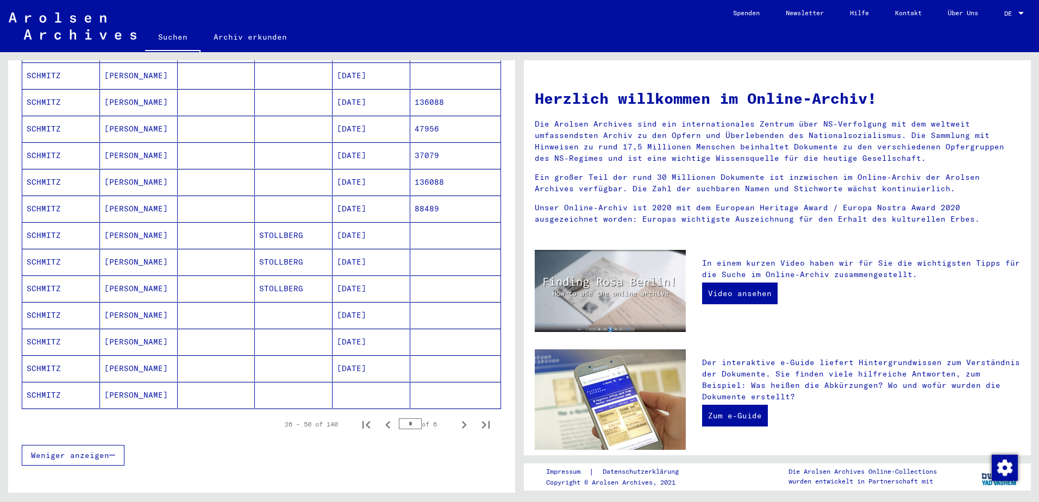
scroll to position [489, 0]
click at [457, 417] on icon "Next page" at bounding box center [464, 424] width 15 height 15
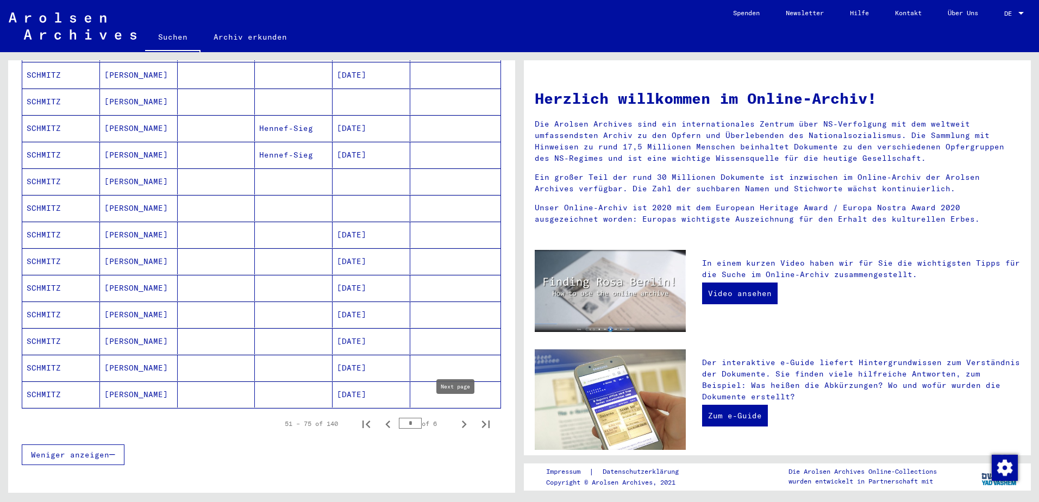
click at [462, 417] on icon "Next page" at bounding box center [464, 424] width 15 height 15
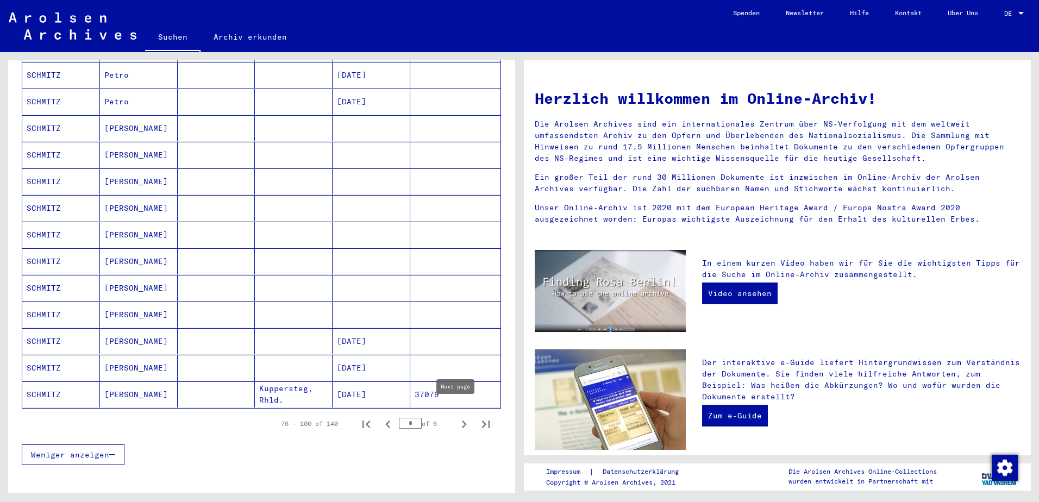
click at [457, 418] on icon "Next page" at bounding box center [464, 424] width 15 height 15
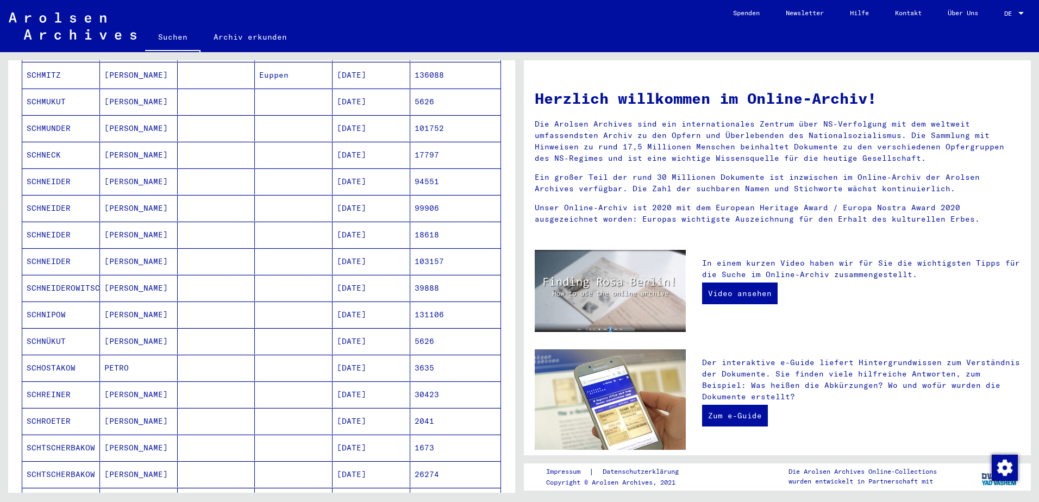
scroll to position [326, 0]
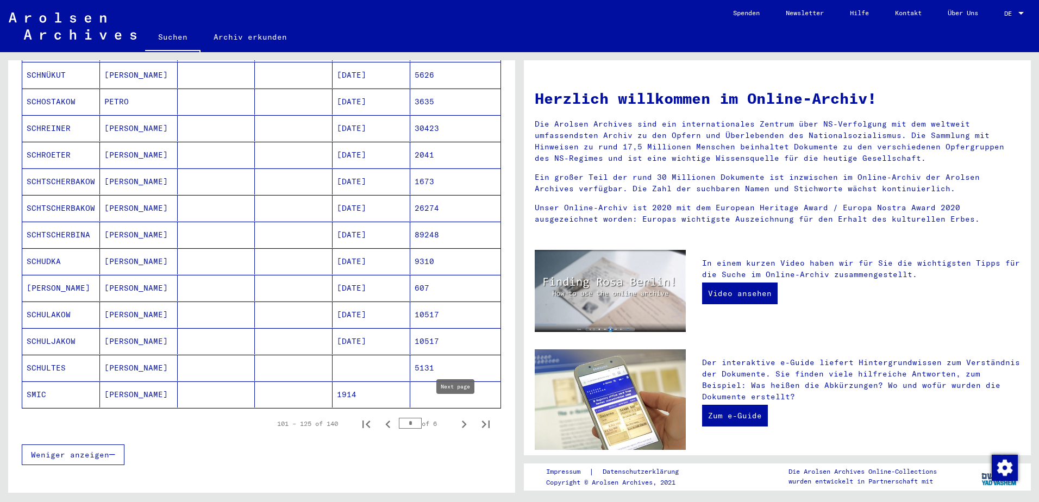
click at [457, 417] on icon "Next page" at bounding box center [464, 424] width 15 height 15
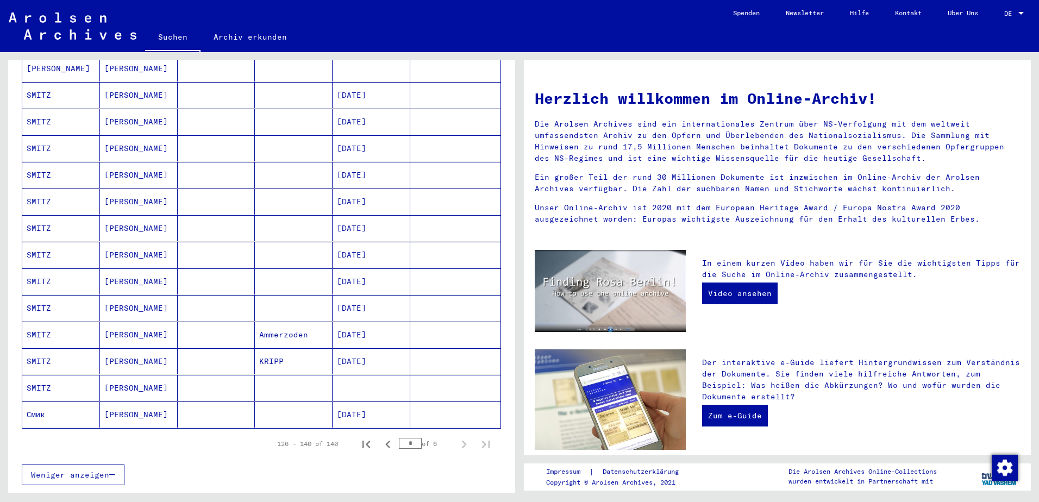
scroll to position [217, 0]
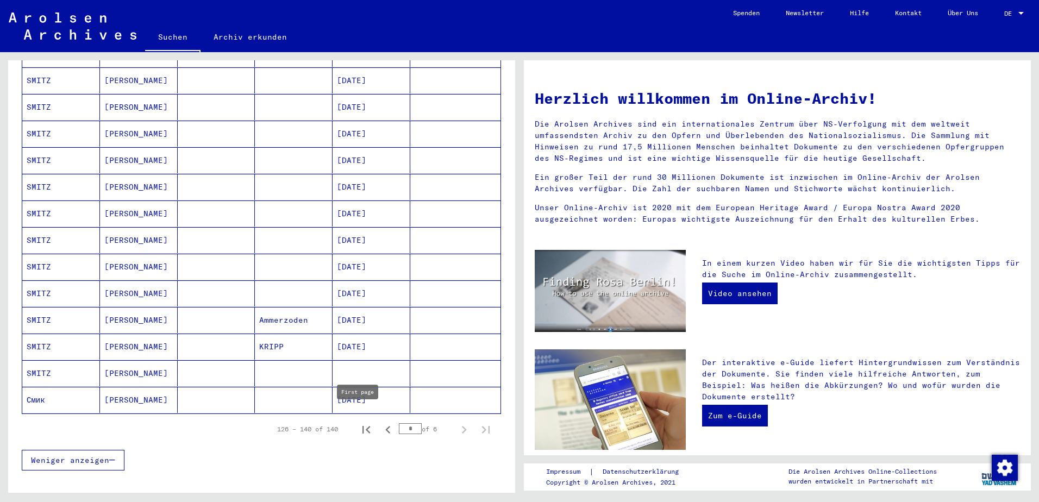
click at [359, 422] on icon "First page" at bounding box center [366, 429] width 15 height 15
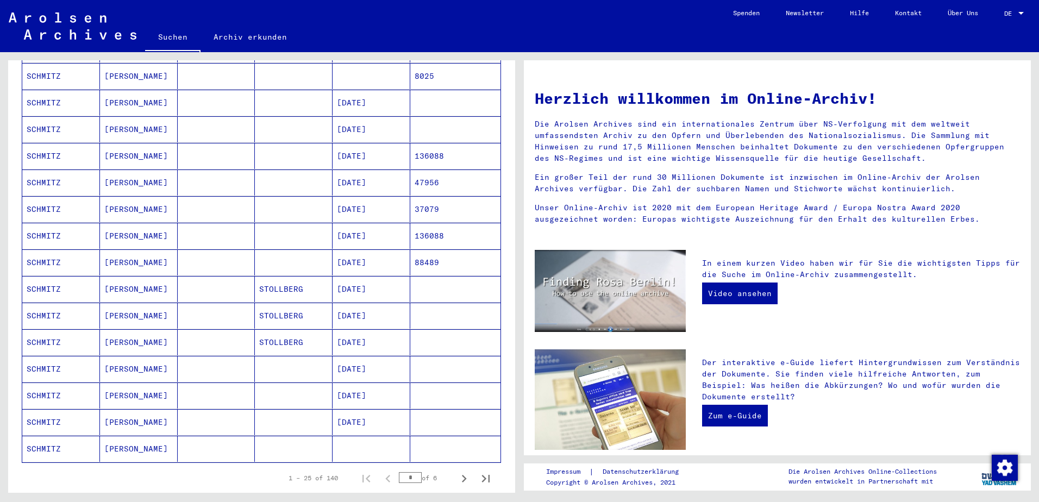
scroll to position [489, 0]
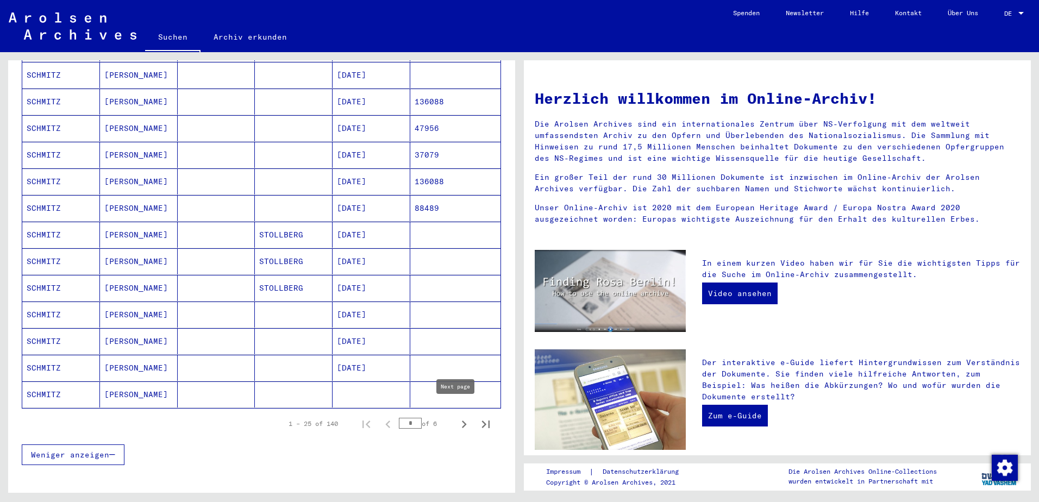
click at [457, 419] on icon "Next page" at bounding box center [464, 424] width 15 height 15
click at [457, 417] on icon "Next page" at bounding box center [464, 424] width 15 height 15
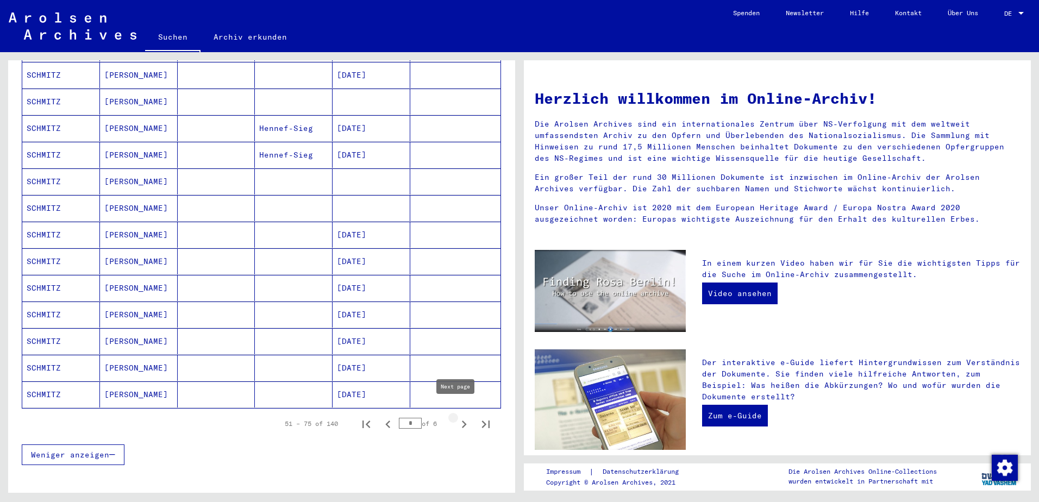
click at [457, 417] on icon "Next page" at bounding box center [464, 424] width 15 height 15
type input "*"
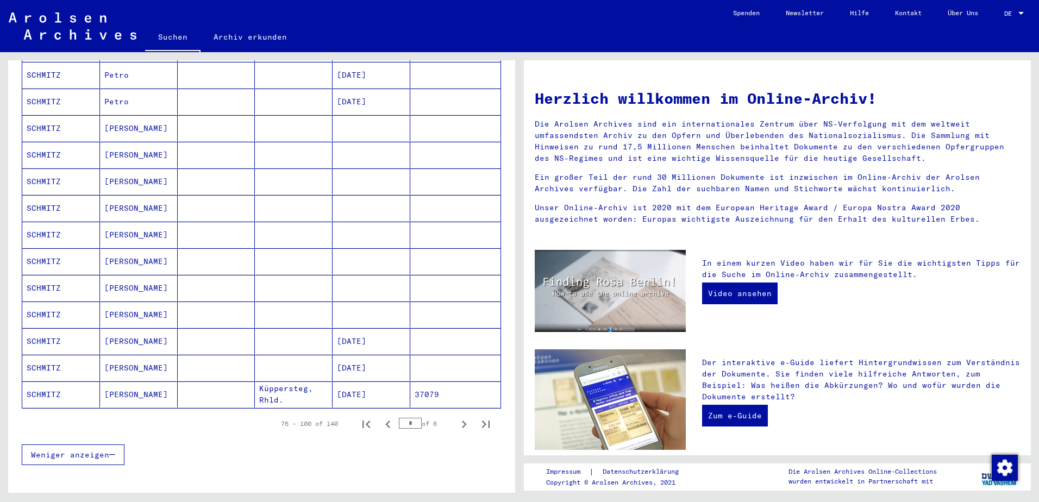
click at [375, 355] on mat-cell "[DATE]" at bounding box center [372, 368] width 78 height 26
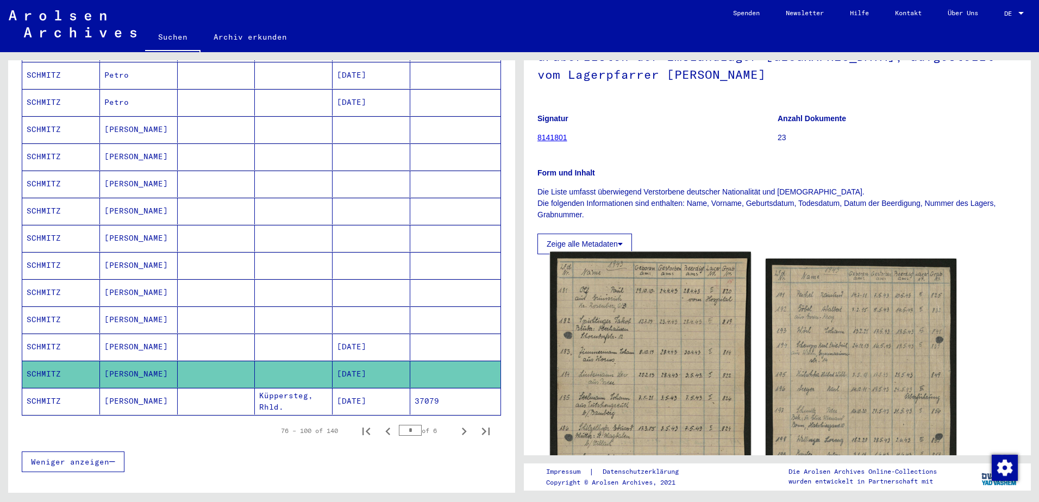
scroll to position [217, 0]
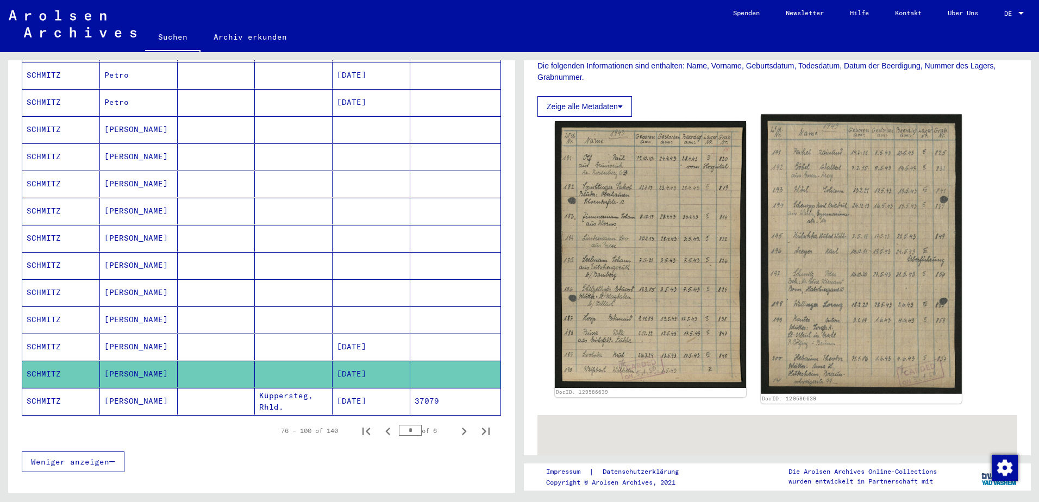
click at [807, 271] on img at bounding box center [861, 255] width 201 height 280
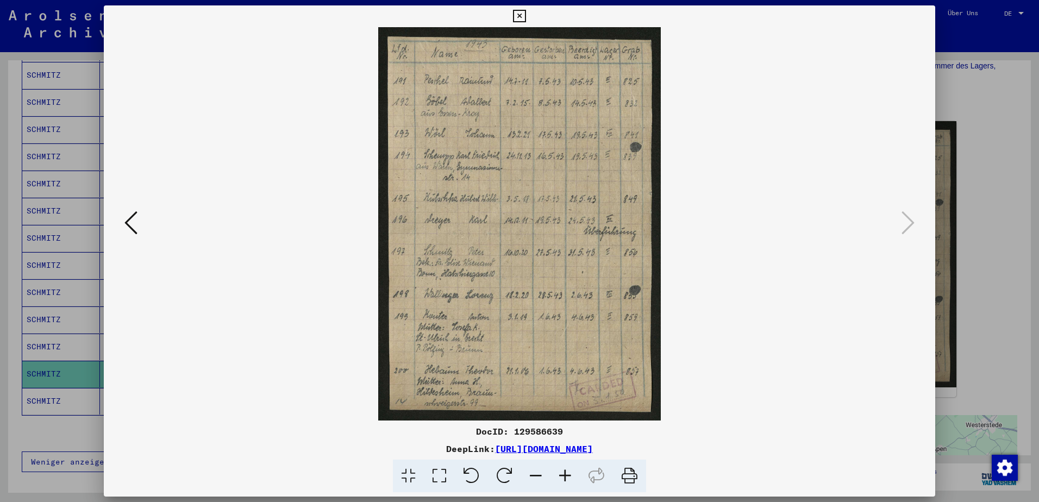
click at [564, 483] on icon at bounding box center [565, 476] width 29 height 33
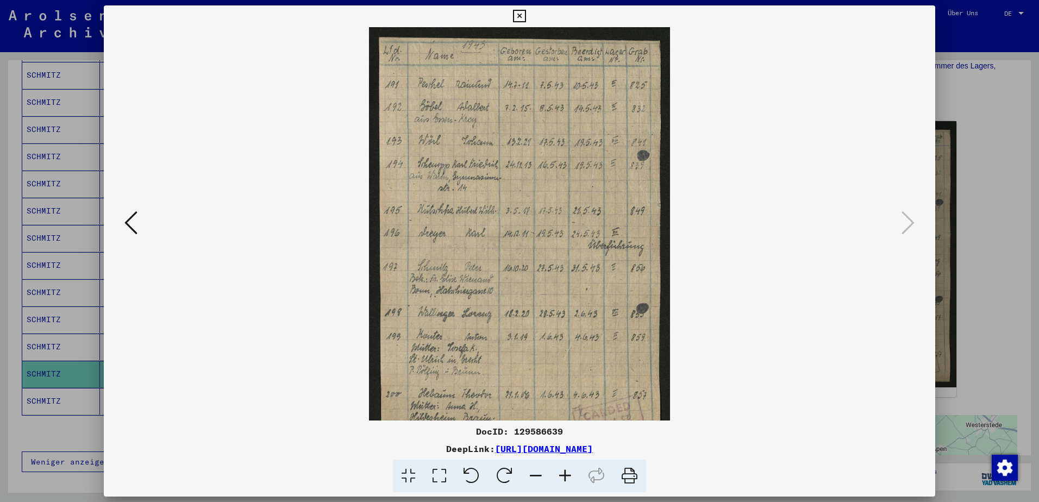
click at [564, 483] on icon at bounding box center [565, 476] width 29 height 33
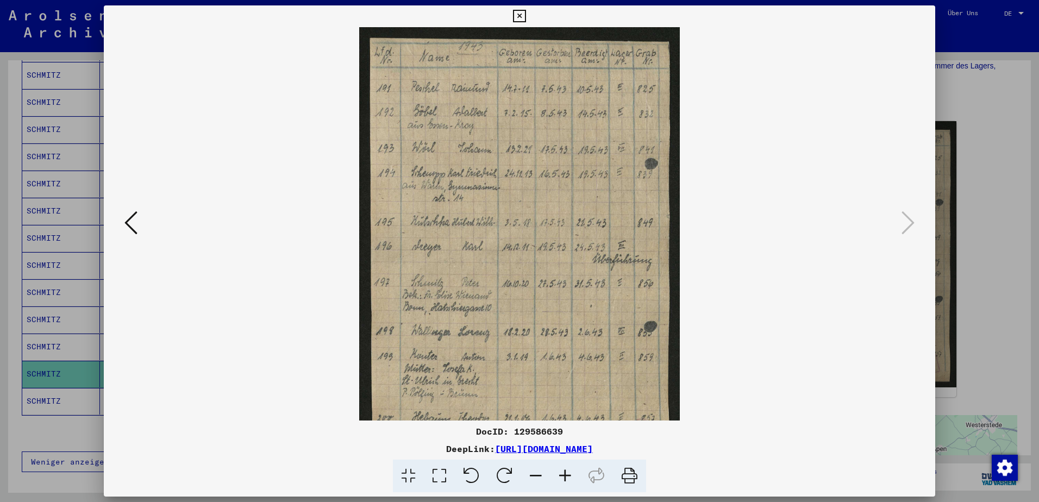
click at [564, 483] on icon at bounding box center [565, 476] width 29 height 33
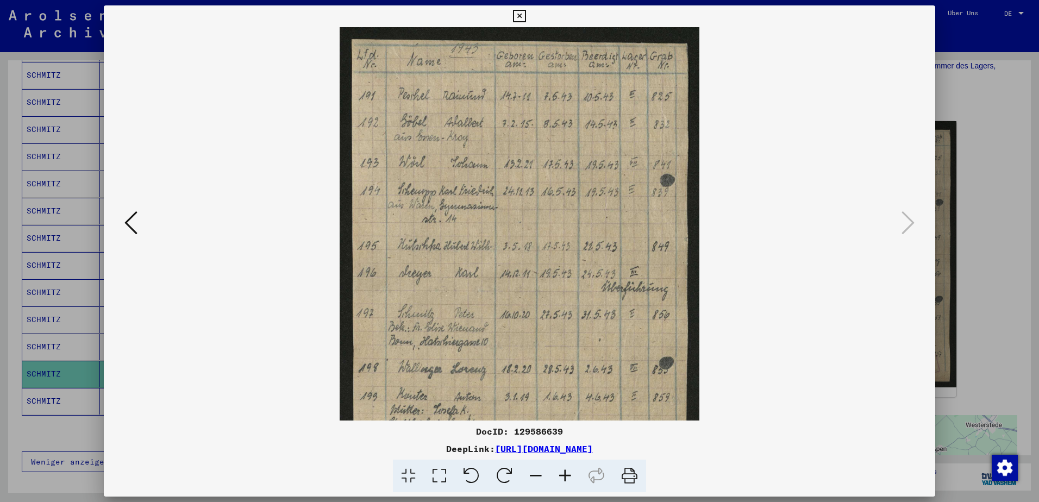
click at [564, 483] on icon at bounding box center [565, 476] width 29 height 33
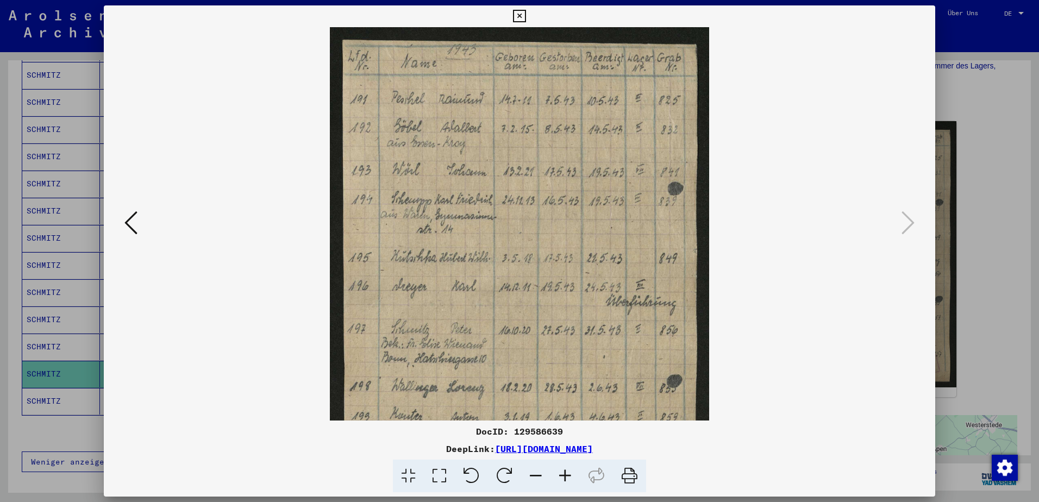
click at [564, 483] on icon at bounding box center [565, 476] width 29 height 33
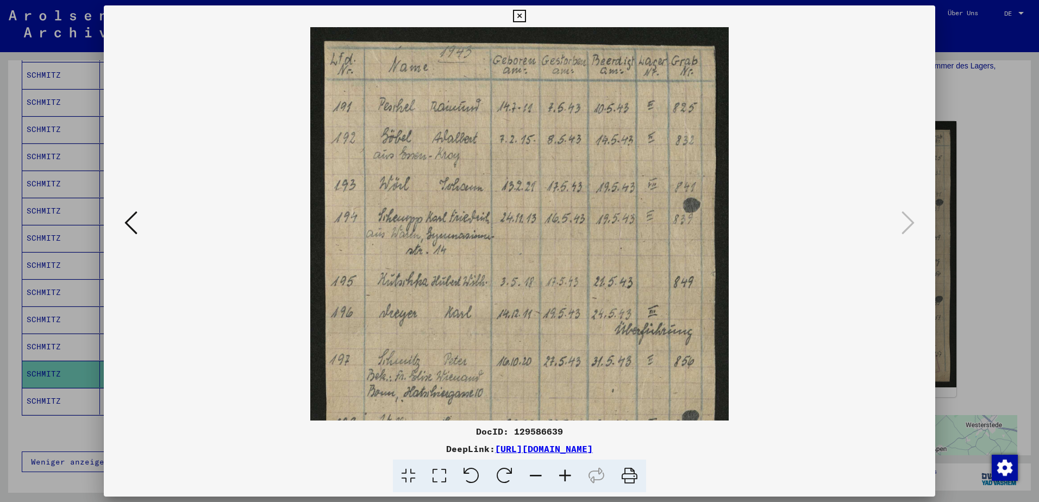
click at [564, 483] on icon at bounding box center [565, 476] width 29 height 33
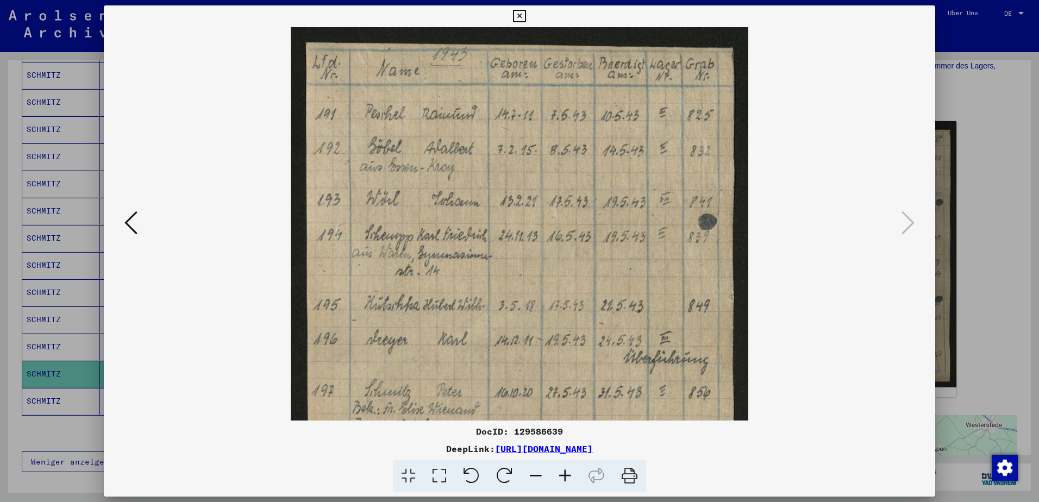
click at [564, 483] on icon at bounding box center [565, 476] width 29 height 33
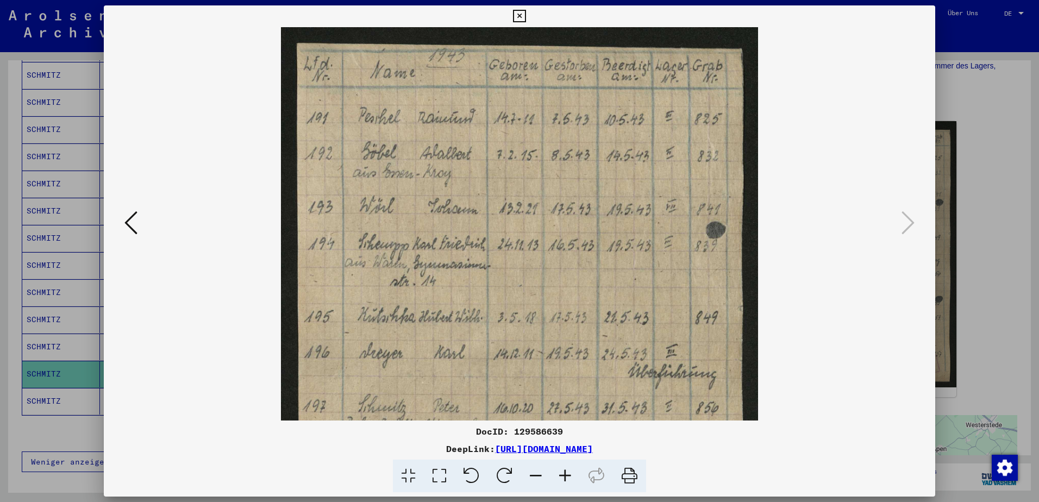
click at [564, 483] on icon at bounding box center [565, 476] width 29 height 33
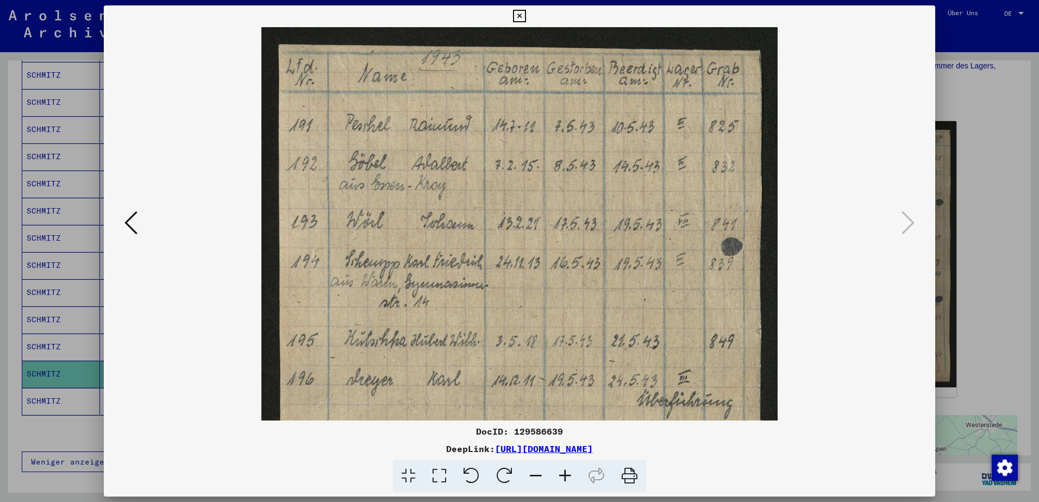
click at [564, 483] on icon at bounding box center [565, 476] width 29 height 33
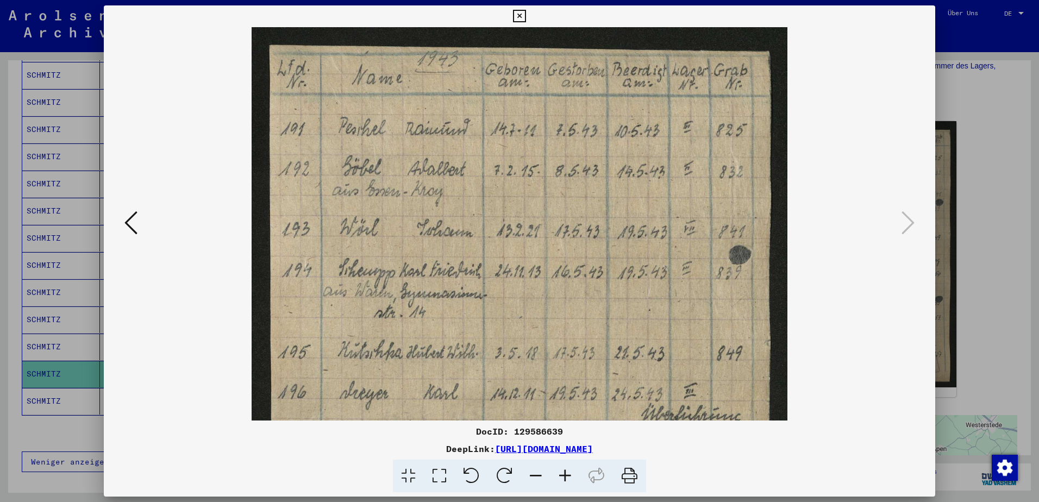
click at [564, 483] on icon at bounding box center [565, 476] width 29 height 33
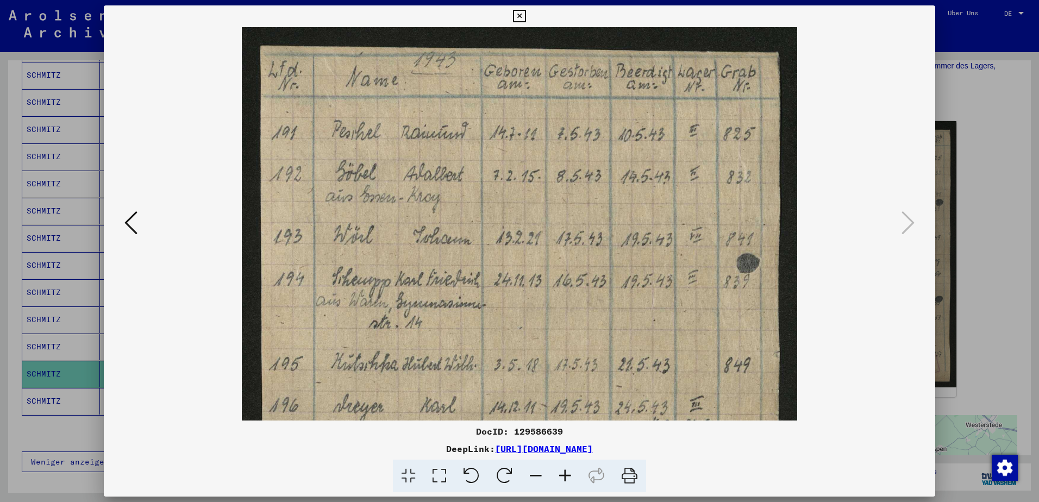
click at [564, 483] on icon at bounding box center [565, 476] width 29 height 33
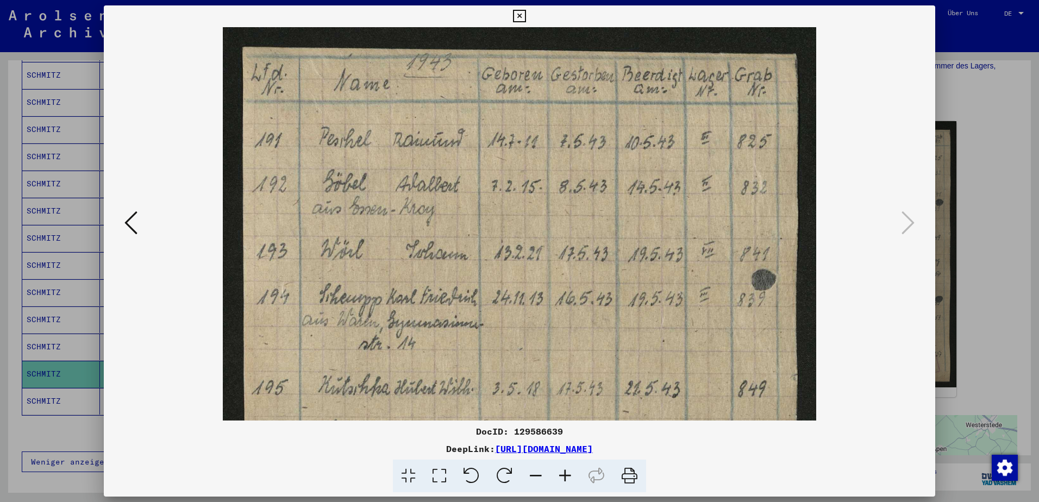
click at [564, 483] on icon at bounding box center [565, 476] width 29 height 33
drag, startPoint x: 443, startPoint y: 257, endPoint x: 444, endPoint y: 111, distance: 146.2
click at [445, 127] on img at bounding box center [520, 441] width 594 height 828
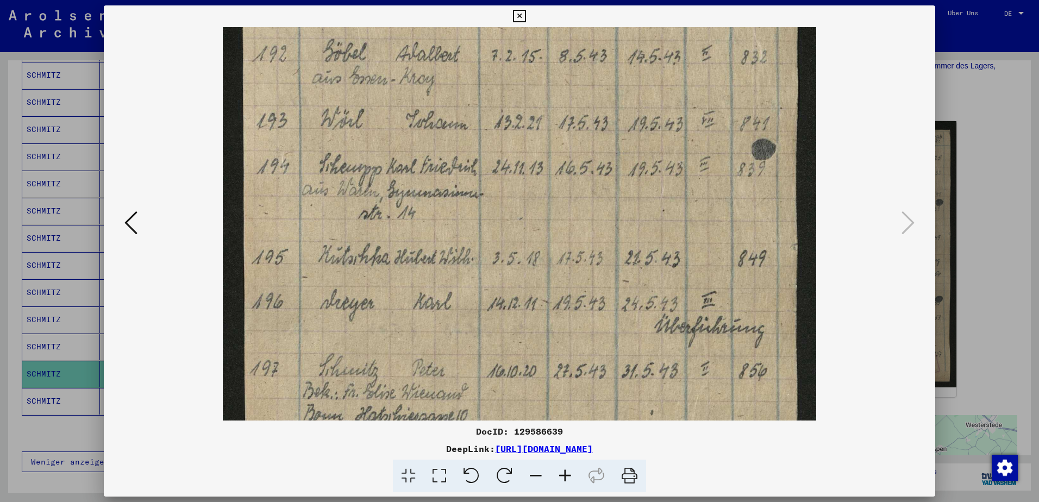
scroll to position [227, 0]
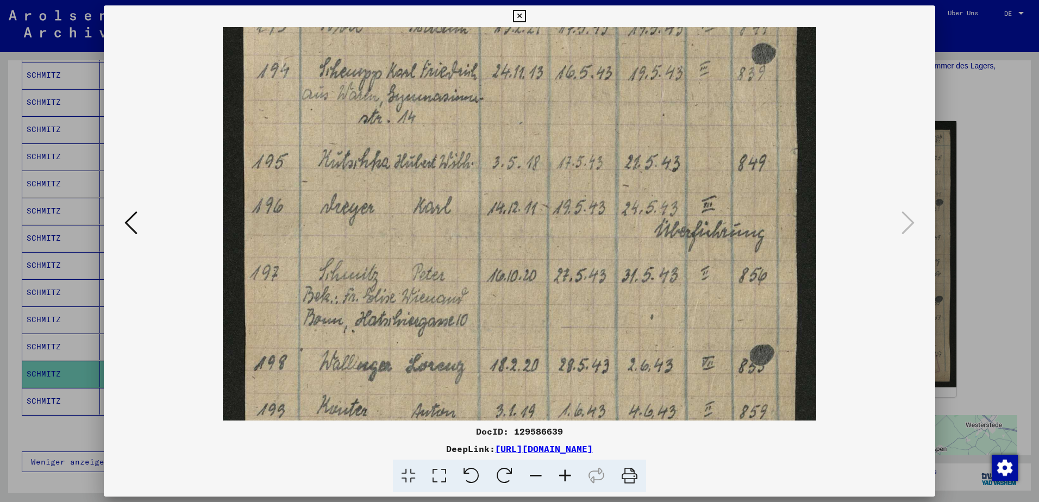
drag, startPoint x: 416, startPoint y: 204, endPoint x: 413, endPoint y: 220, distance: 16.6
click at [417, 189] on img at bounding box center [520, 215] width 594 height 828
click at [527, 18] on button at bounding box center [519, 16] width 19 height 22
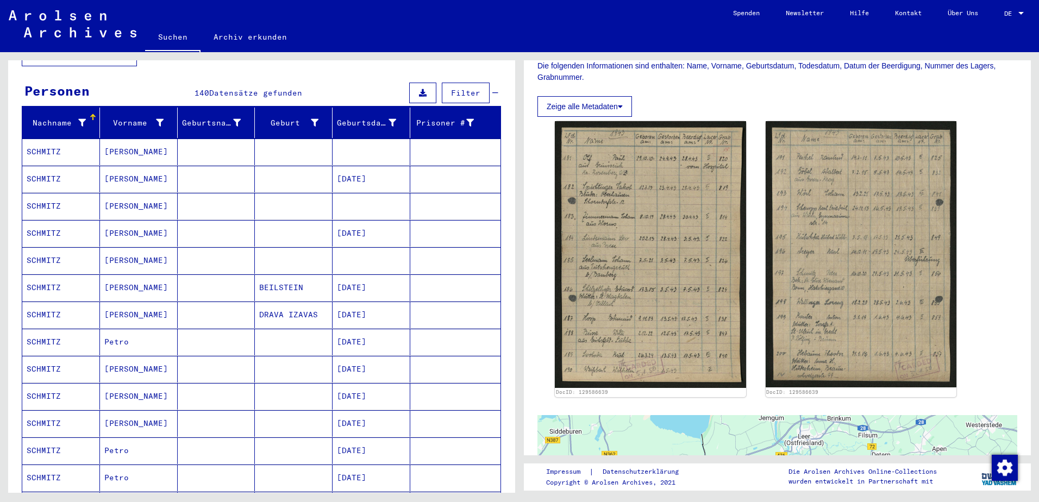
scroll to position [0, 0]
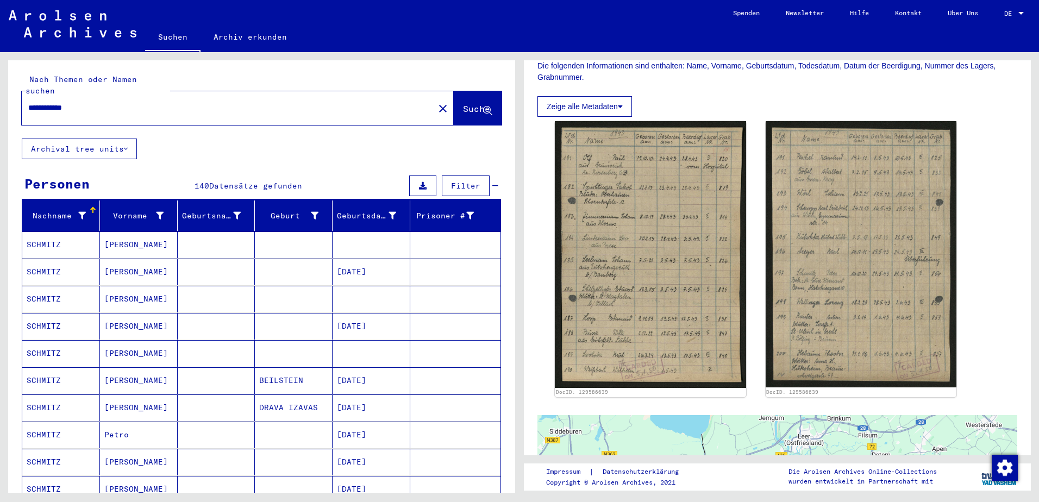
drag, startPoint x: 134, startPoint y: 103, endPoint x: 117, endPoint y: 101, distance: 16.5
click at [117, 103] on div "**********" at bounding box center [225, 108] width 406 height 24
click at [119, 102] on input "**********" at bounding box center [228, 107] width 400 height 11
drag, startPoint x: 119, startPoint y: 98, endPoint x: 32, endPoint y: 94, distance: 87.1
click at [32, 102] on input "**********" at bounding box center [228, 107] width 400 height 11
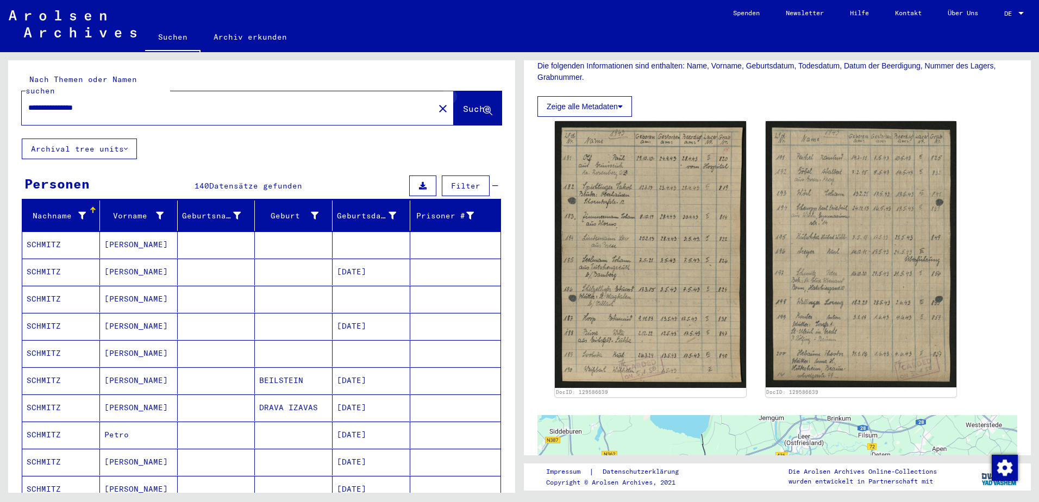
click at [483, 107] on icon at bounding box center [487, 111] width 9 height 9
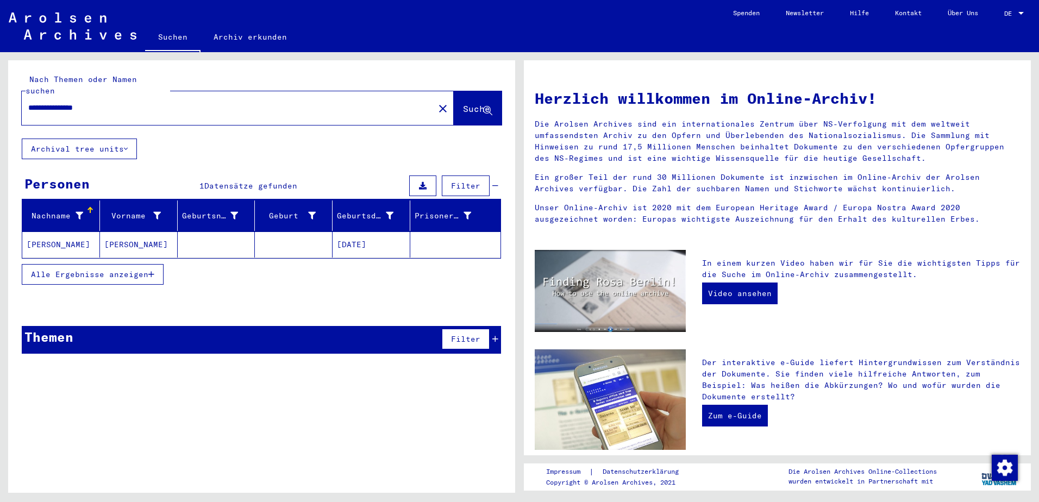
click at [295, 232] on mat-cell at bounding box center [294, 245] width 78 height 26
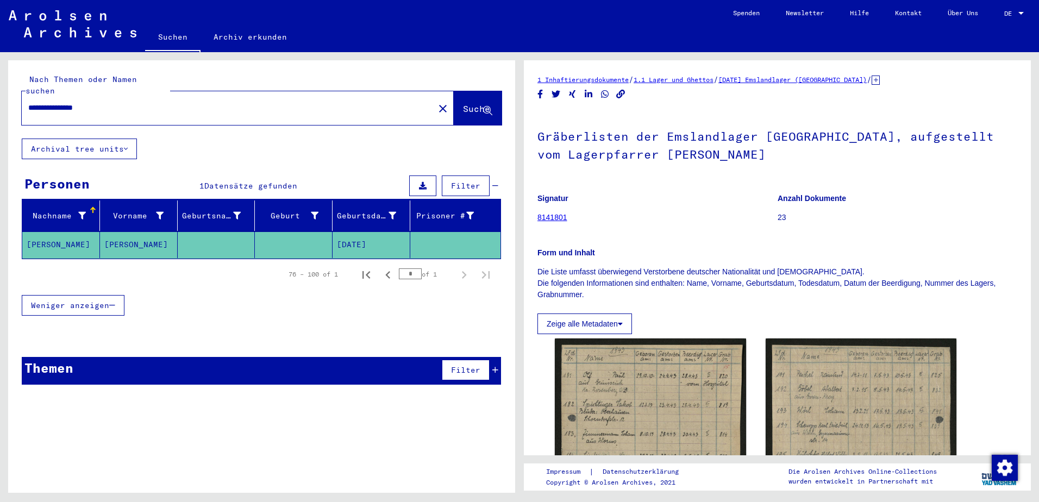
drag, startPoint x: 119, startPoint y: 95, endPoint x: 73, endPoint y: 111, distance: 48.3
click at [0, 111] on html "**********" at bounding box center [519, 251] width 1039 height 502
click at [481, 107] on button "Suche" at bounding box center [478, 108] width 48 height 34
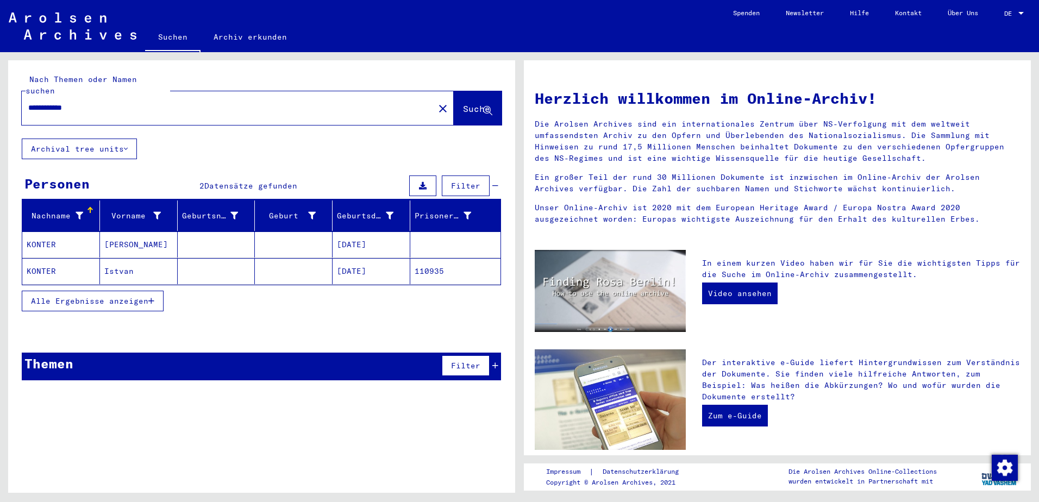
drag, startPoint x: 289, startPoint y: 233, endPoint x: 296, endPoint y: 241, distance: 10.8
click at [289, 233] on mat-cell at bounding box center [294, 245] width 78 height 26
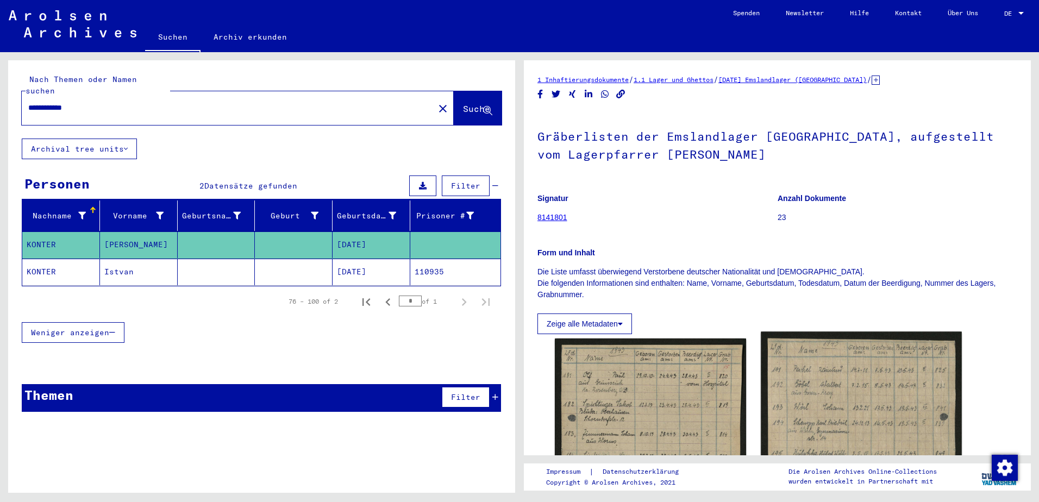
click at [839, 375] on img at bounding box center [861, 472] width 201 height 280
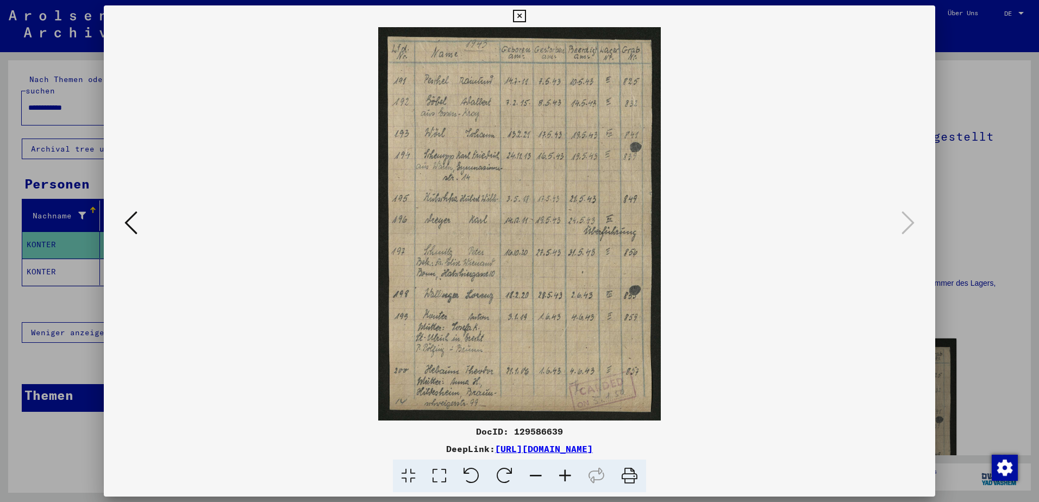
click at [564, 479] on icon at bounding box center [565, 476] width 29 height 33
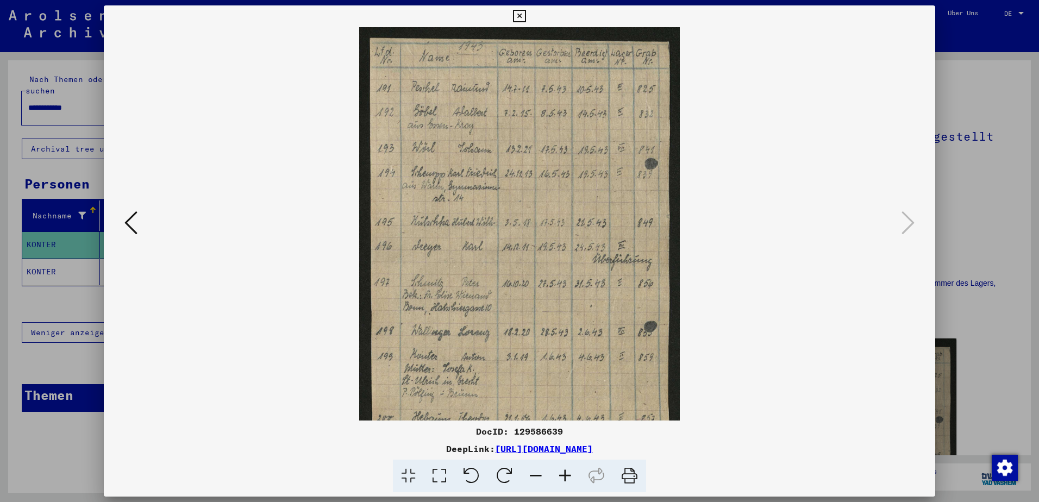
click at [564, 479] on icon at bounding box center [565, 476] width 29 height 33
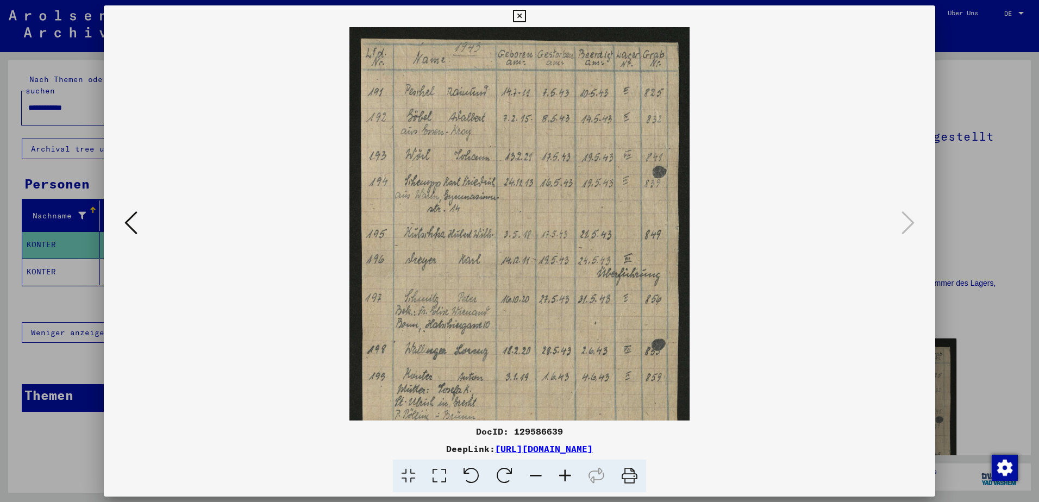
click at [564, 479] on icon at bounding box center [565, 476] width 29 height 33
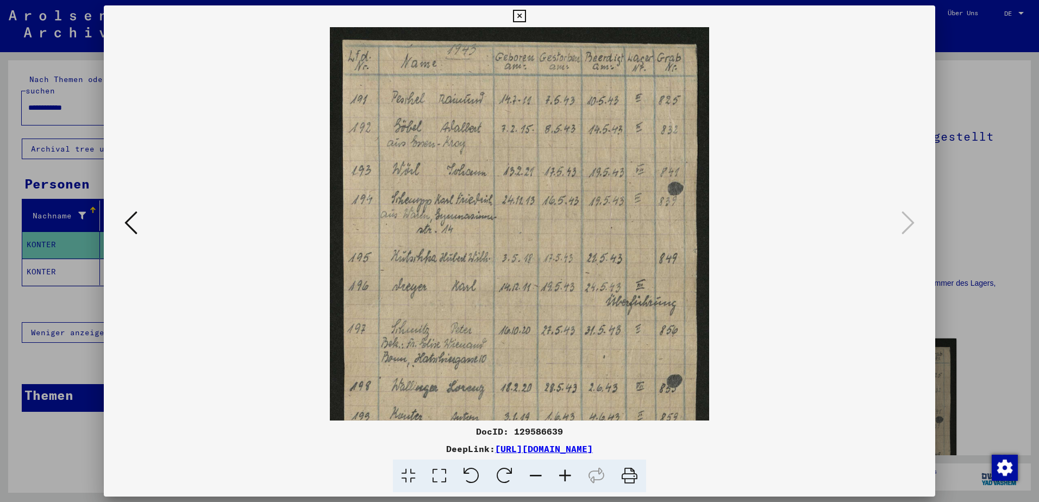
click at [564, 479] on icon at bounding box center [565, 476] width 29 height 33
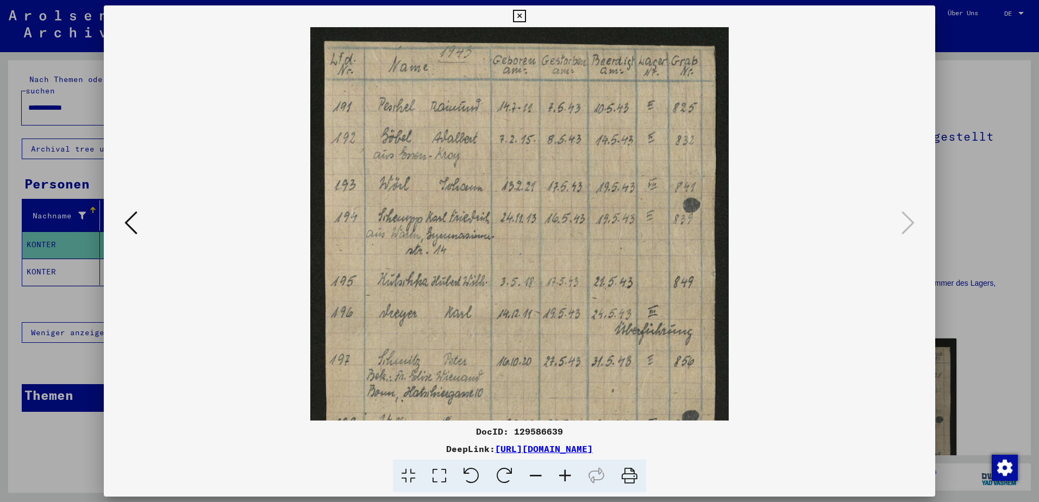
click at [564, 479] on icon at bounding box center [565, 476] width 29 height 33
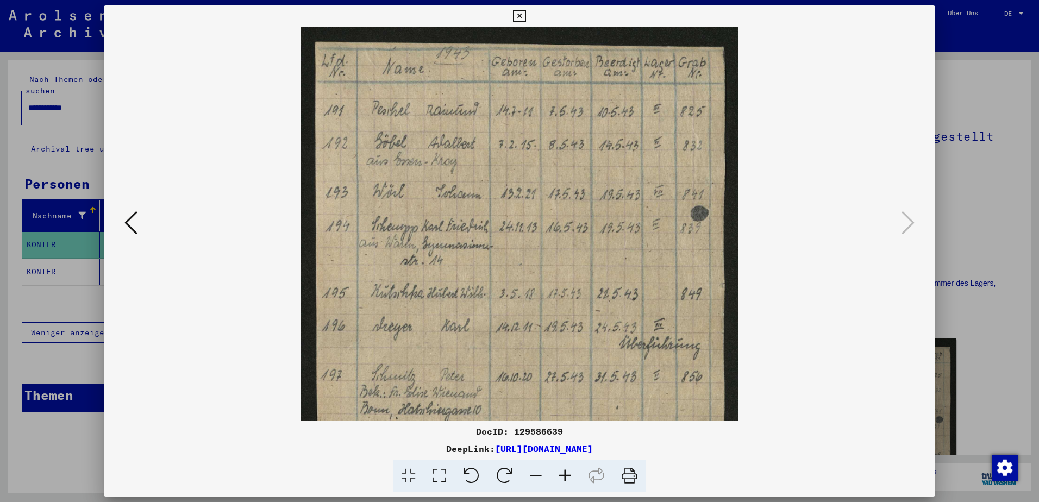
click at [564, 479] on icon at bounding box center [565, 476] width 29 height 33
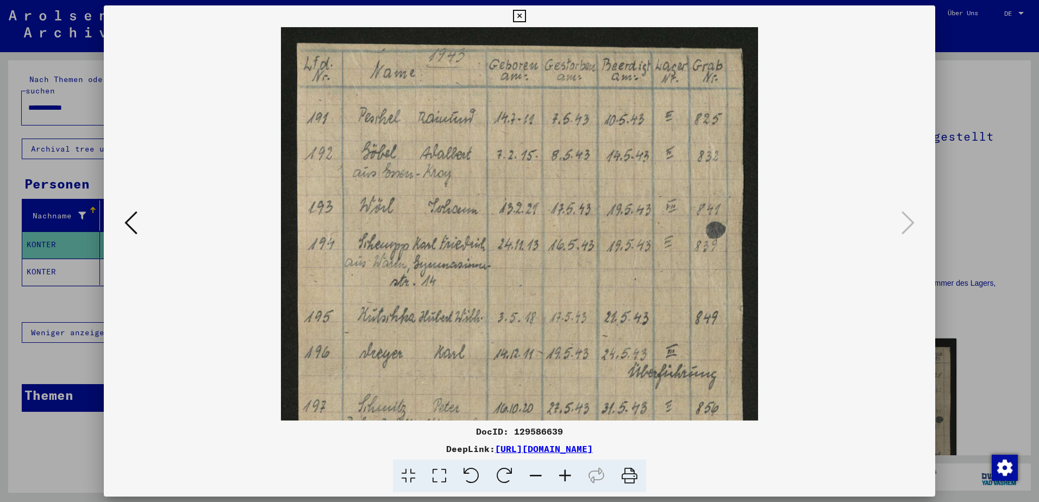
click at [564, 479] on icon at bounding box center [565, 476] width 29 height 33
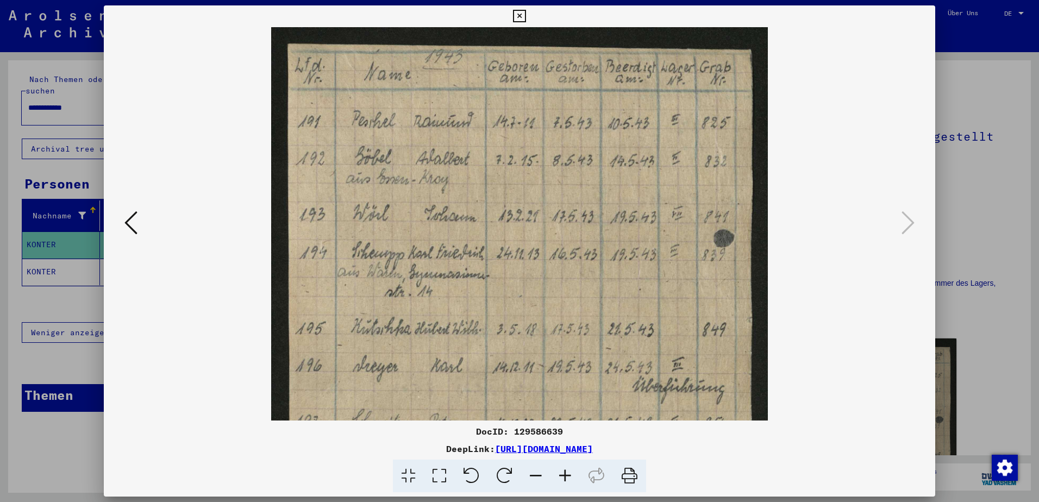
click at [564, 479] on icon at bounding box center [565, 476] width 29 height 33
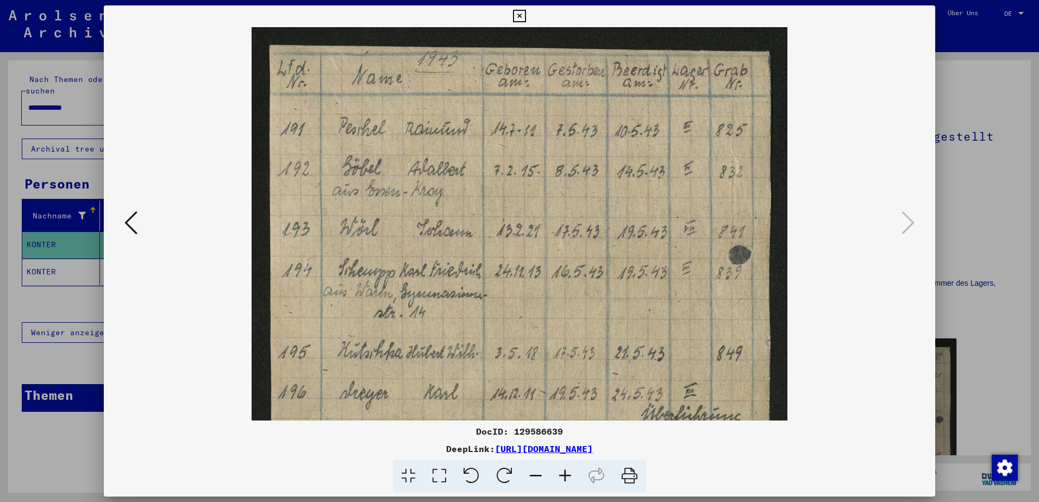
click at [564, 479] on icon at bounding box center [565, 476] width 29 height 33
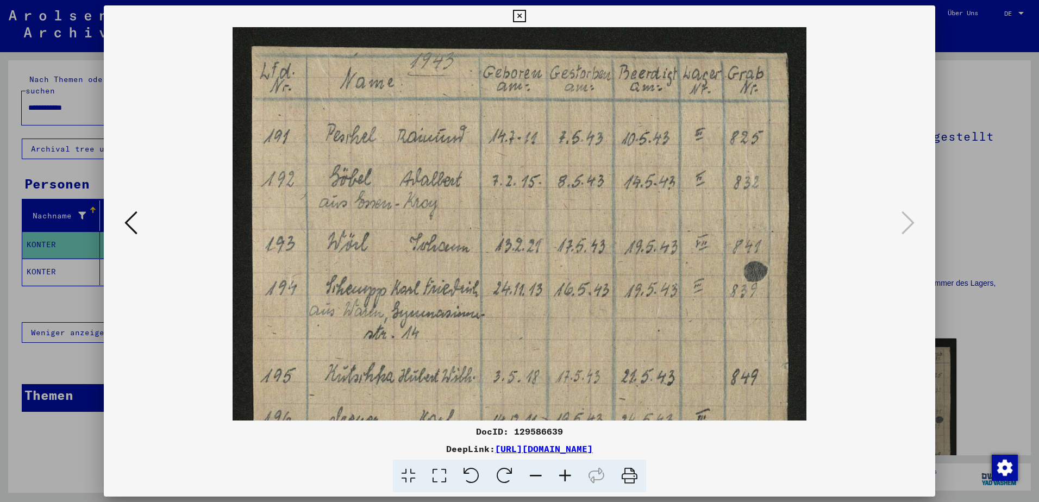
click at [564, 479] on icon at bounding box center [565, 476] width 29 height 33
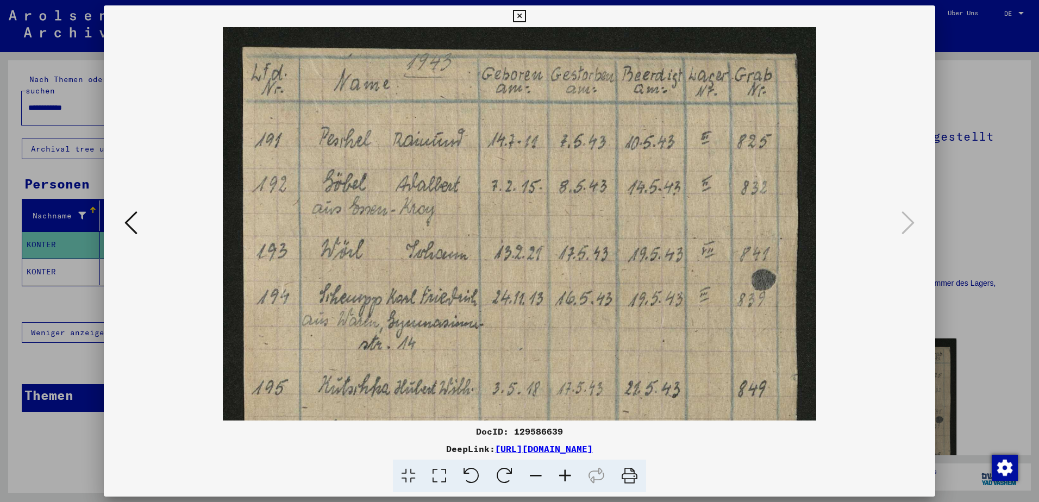
click at [564, 479] on icon at bounding box center [565, 476] width 29 height 33
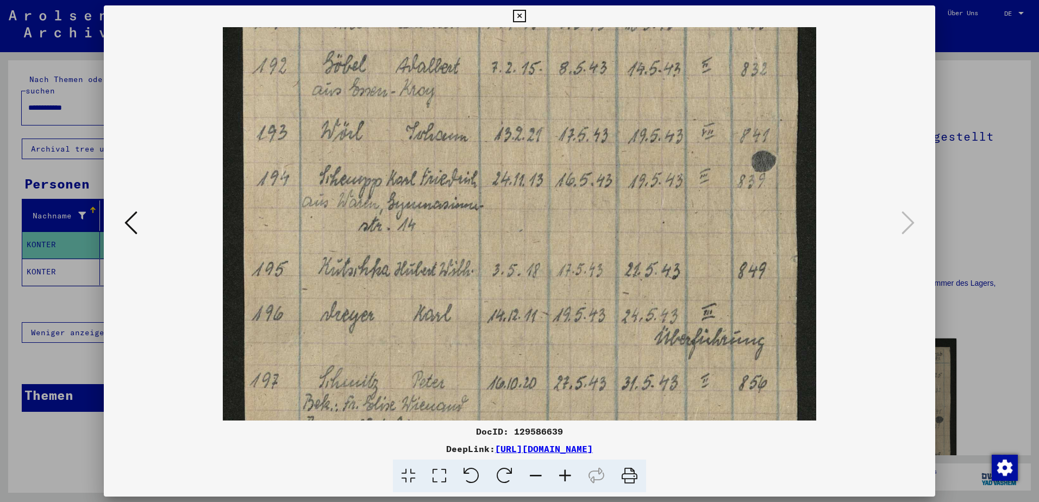
drag, startPoint x: 546, startPoint y: 165, endPoint x: 552, endPoint y: 180, distance: 16.7
click at [551, 153] on img at bounding box center [520, 323] width 594 height 828
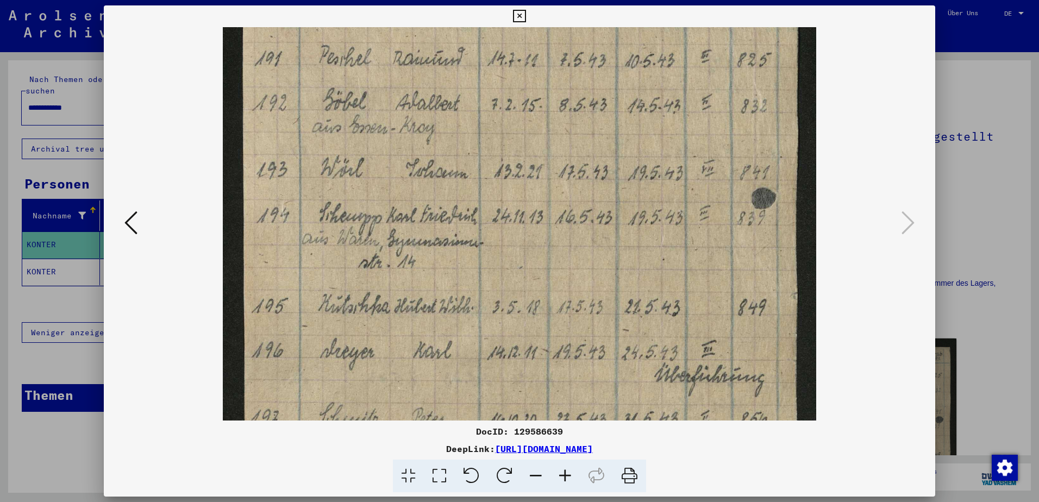
drag, startPoint x: 545, startPoint y: 284, endPoint x: 550, endPoint y: 200, distance: 83.9
click at [550, 205] on img at bounding box center [520, 360] width 594 height 828
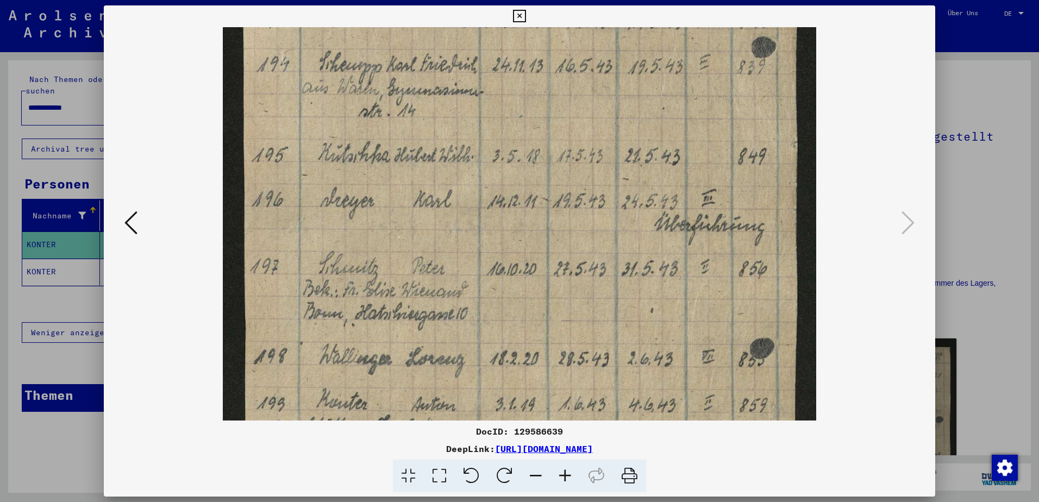
drag, startPoint x: 513, startPoint y: 331, endPoint x: 520, endPoint y: 254, distance: 76.4
click at [519, 258] on img at bounding box center [520, 209] width 594 height 828
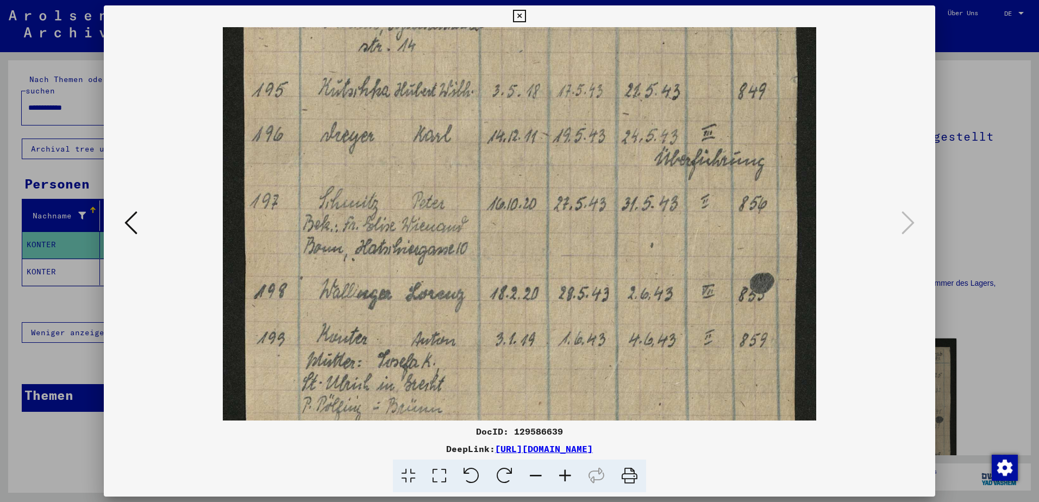
drag, startPoint x: 509, startPoint y: 285, endPoint x: 502, endPoint y: 302, distance: 18.8
click at [516, 258] on img at bounding box center [520, 143] width 594 height 828
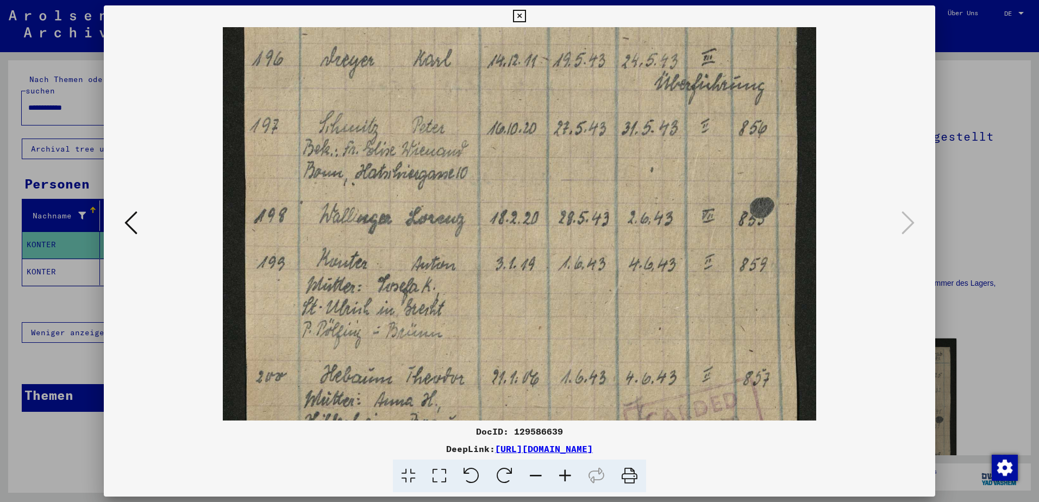
drag, startPoint x: 503, startPoint y: 311, endPoint x: 512, endPoint y: 275, distance: 36.9
click at [512, 275] on img at bounding box center [520, 68] width 594 height 828
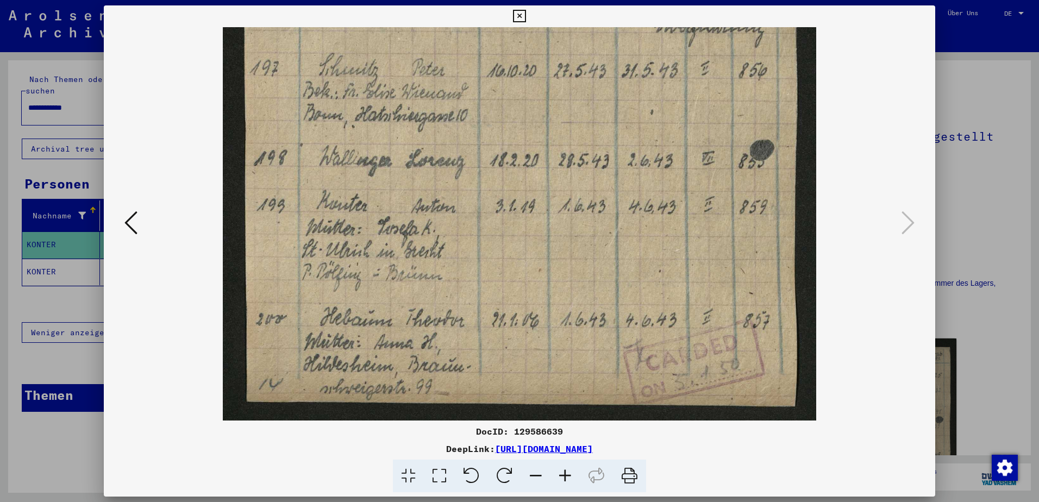
drag, startPoint x: 508, startPoint y: 259, endPoint x: 509, endPoint y: 229, distance: 29.4
click at [509, 229] on img at bounding box center [520, 10] width 594 height 828
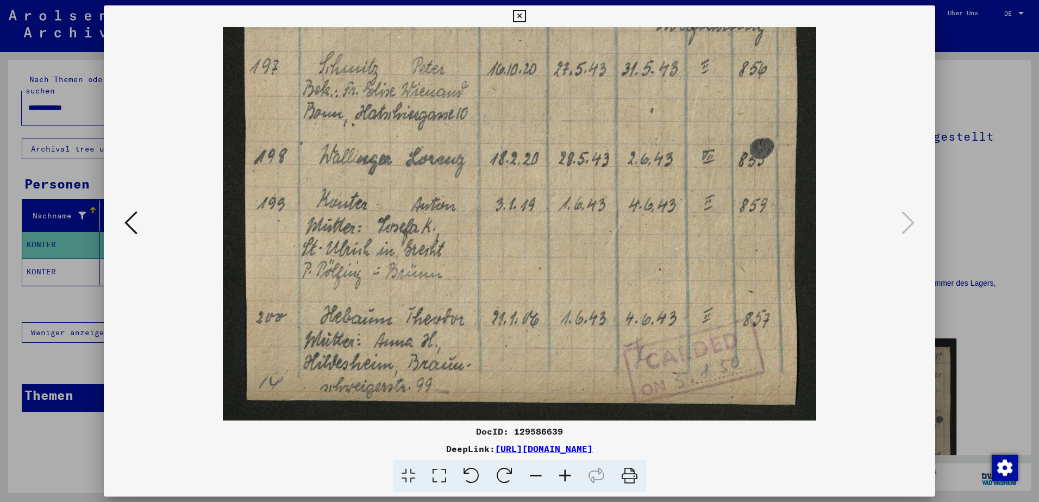
scroll to position [435, 0]
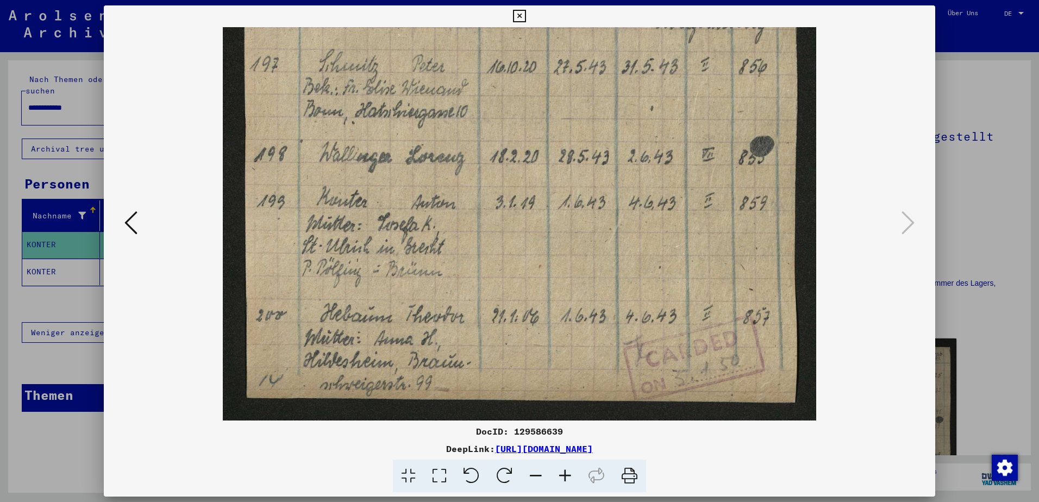
drag, startPoint x: 491, startPoint y: 234, endPoint x: 493, endPoint y: 225, distance: 9.8
click at [493, 223] on img at bounding box center [520, 6] width 594 height 828
click at [519, 12] on icon at bounding box center [519, 16] width 13 height 13
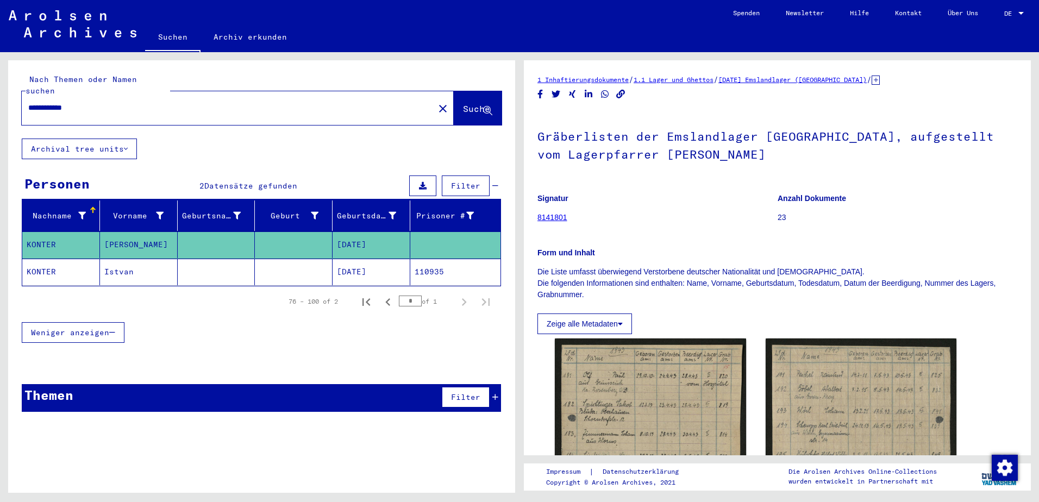
click at [178, 102] on input "**********" at bounding box center [228, 107] width 400 height 11
type input "*"
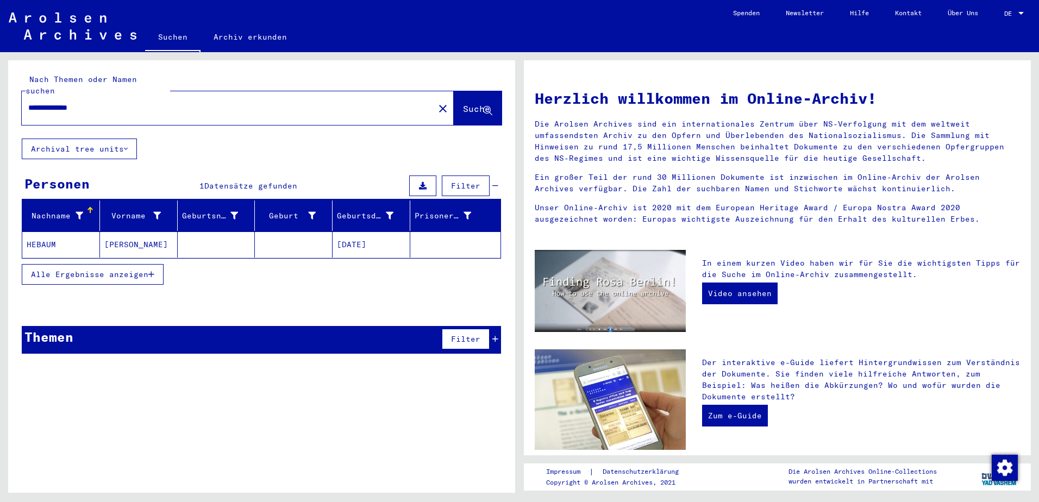
click at [137, 232] on mat-cell "[PERSON_NAME]" at bounding box center [139, 245] width 78 height 26
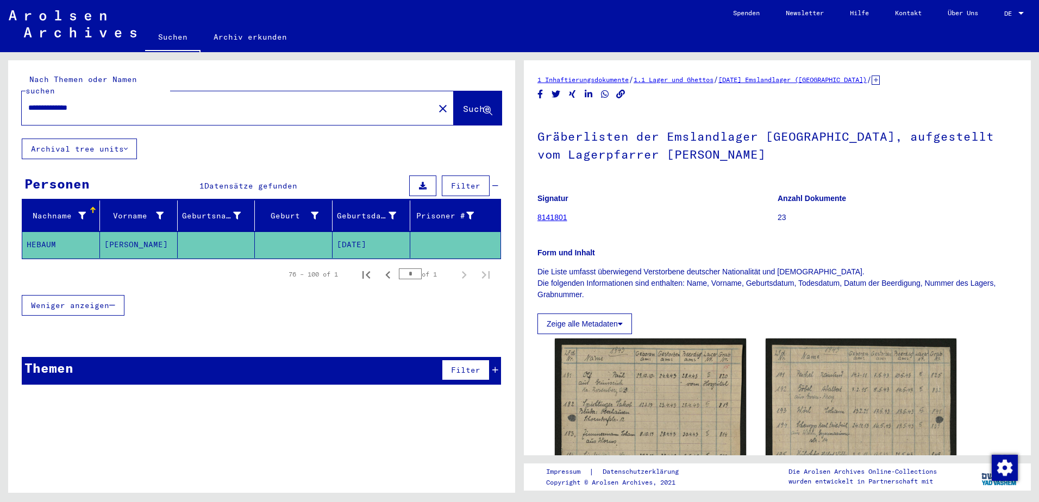
drag, startPoint x: 192, startPoint y: 96, endPoint x: -2, endPoint y: 128, distance: 197.2
click at [0, 128] on html "**********" at bounding box center [519, 251] width 1039 height 502
click at [481, 103] on span "Suche" at bounding box center [476, 108] width 27 height 11
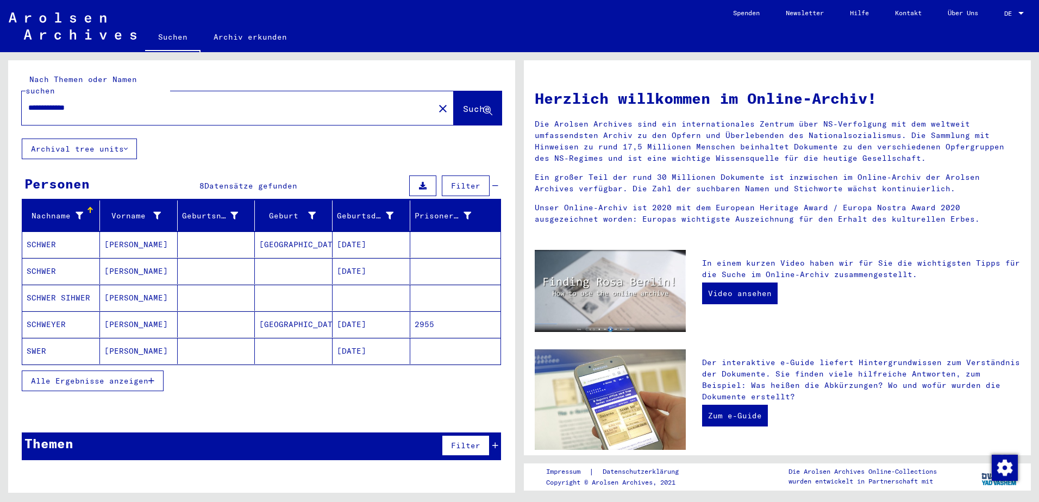
click at [116, 376] on button "Alle Ergebnisse anzeigen" at bounding box center [93, 381] width 142 height 21
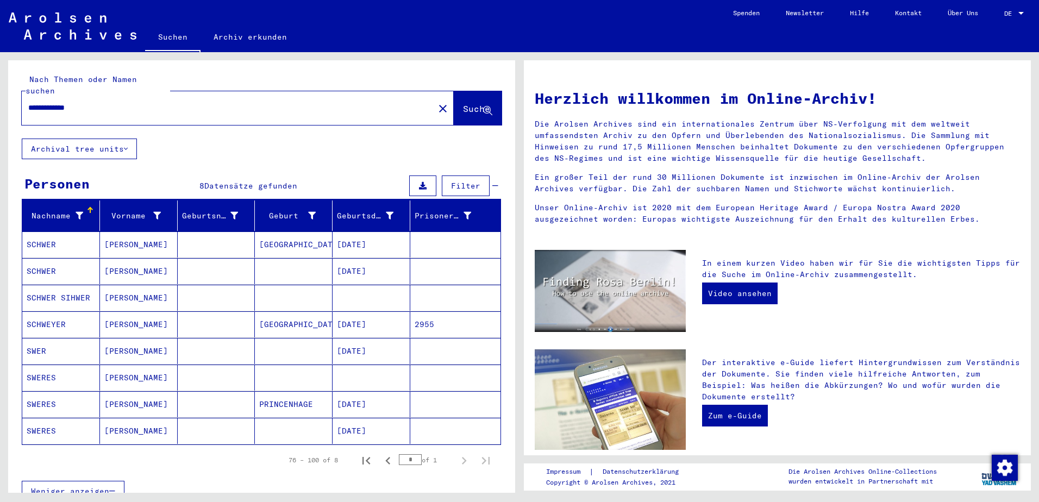
click at [374, 258] on mat-cell "[DATE]" at bounding box center [372, 271] width 78 height 26
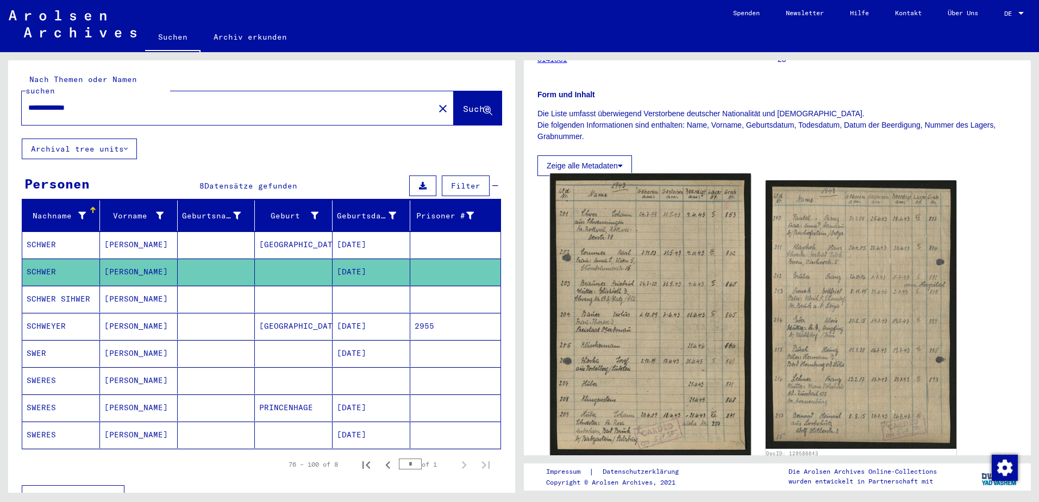
scroll to position [163, 0]
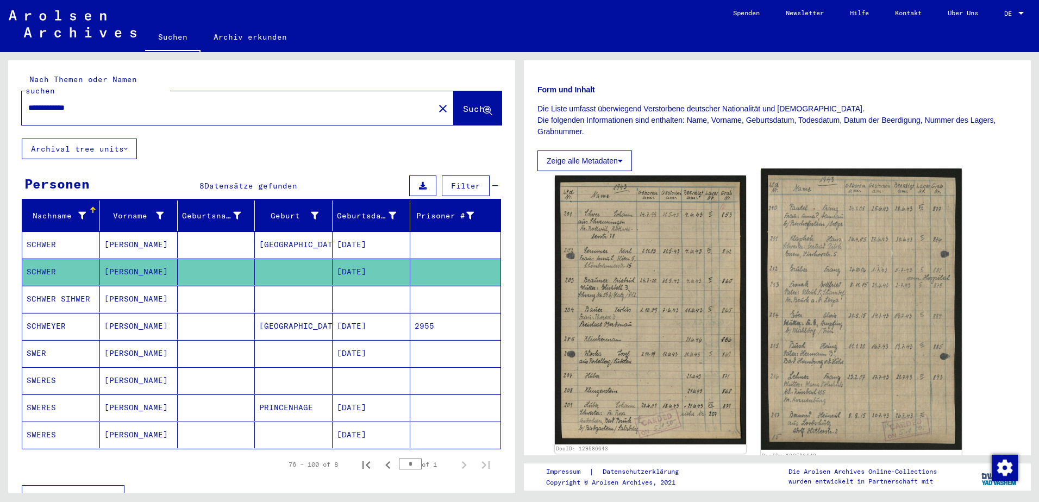
click at [904, 271] on img at bounding box center [861, 310] width 201 height 282
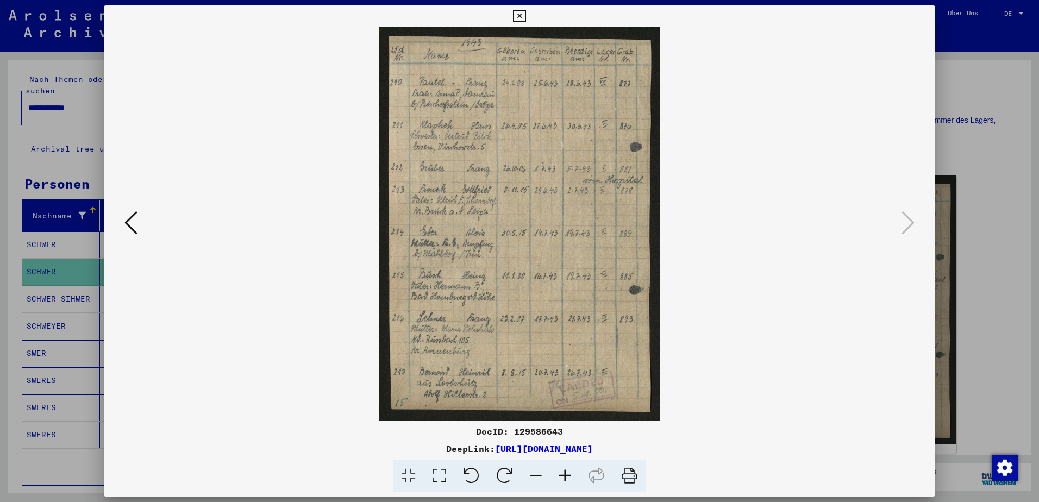
click at [567, 478] on icon at bounding box center [565, 476] width 29 height 33
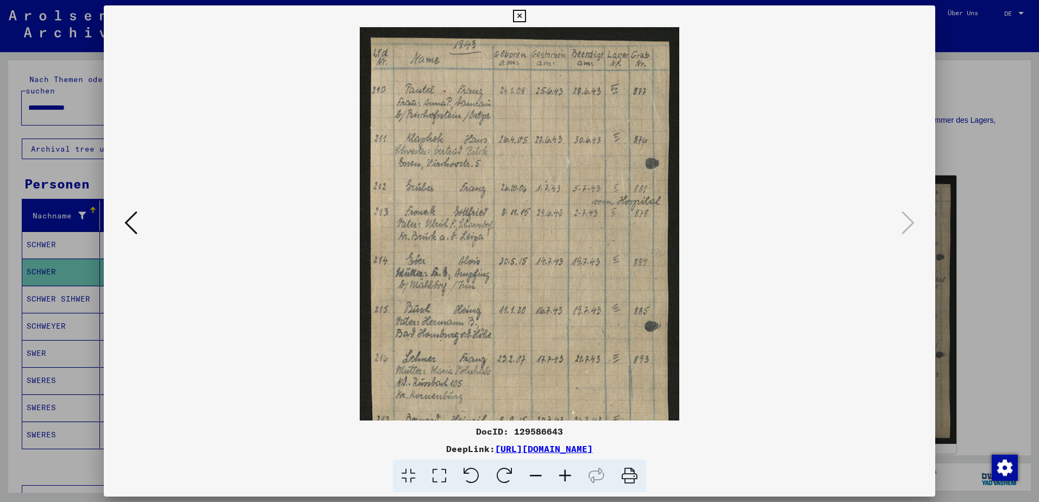
click at [567, 478] on icon at bounding box center [565, 476] width 29 height 33
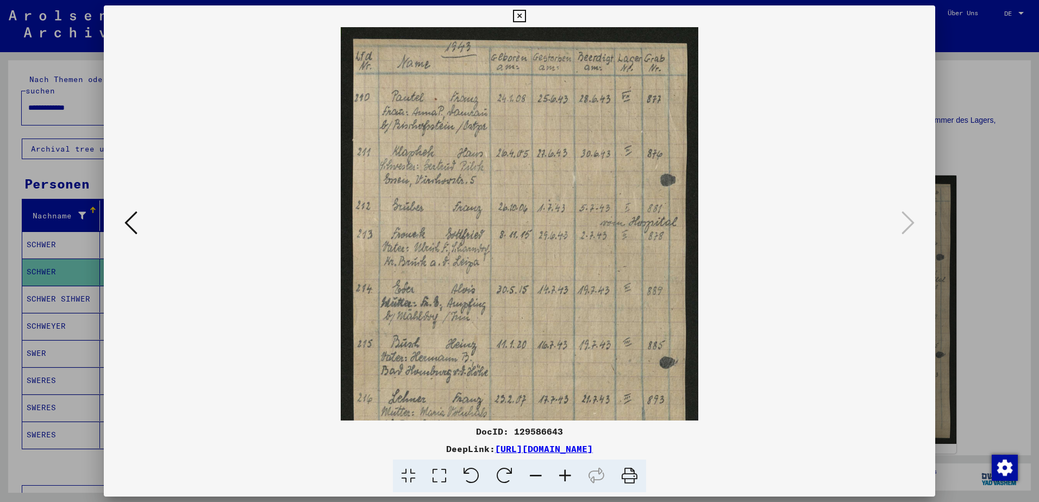
click at [567, 478] on icon at bounding box center [565, 476] width 29 height 33
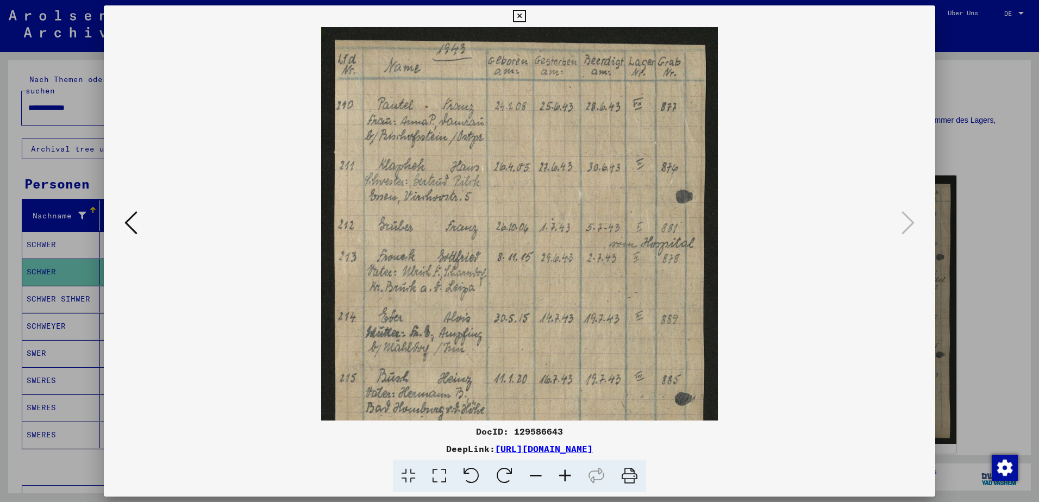
click at [567, 478] on icon at bounding box center [565, 476] width 29 height 33
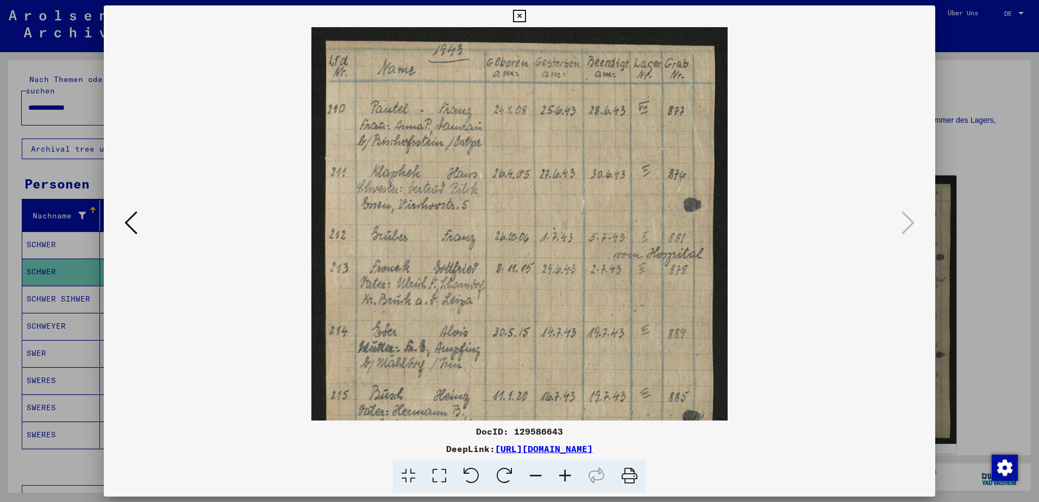
click at [519, 10] on icon at bounding box center [519, 16] width 13 height 13
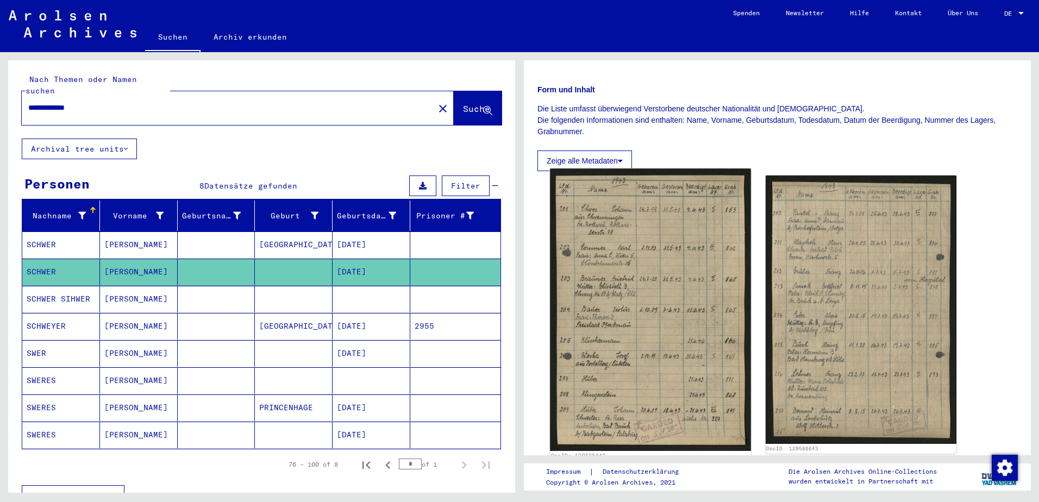
click at [653, 312] on img at bounding box center [650, 310] width 201 height 282
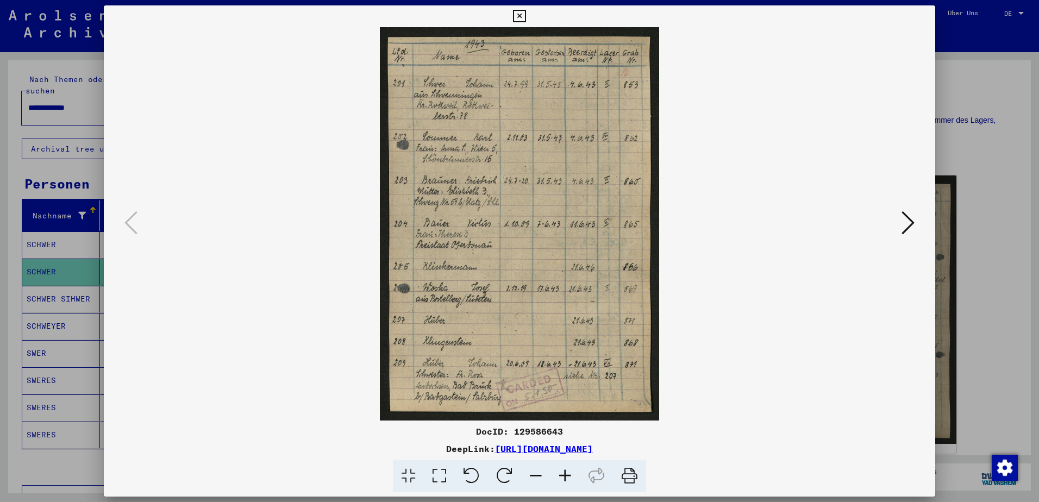
click at [518, 17] on icon at bounding box center [519, 16] width 13 height 13
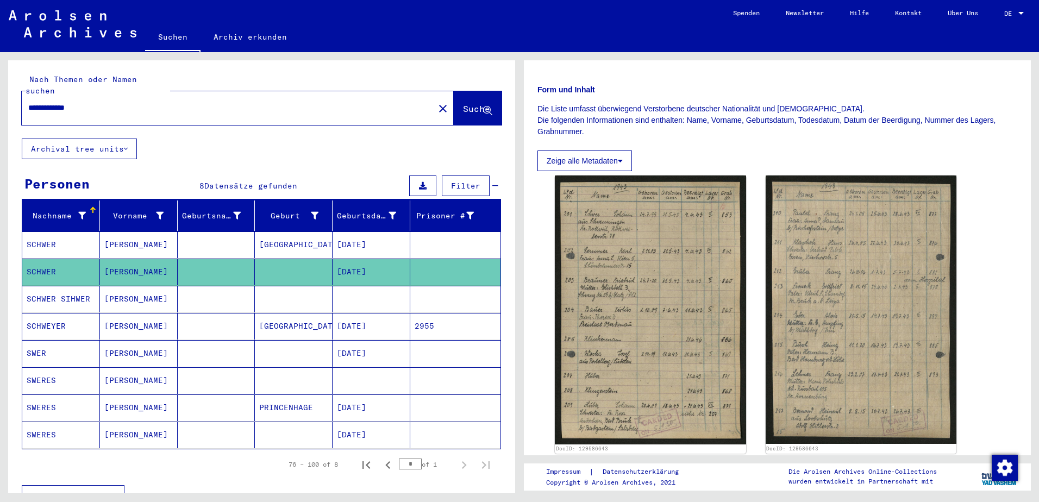
drag, startPoint x: 122, startPoint y: 99, endPoint x: -2, endPoint y: 111, distance: 124.5
click at [0, 111] on html "**********" at bounding box center [519, 251] width 1039 height 502
type input "**********"
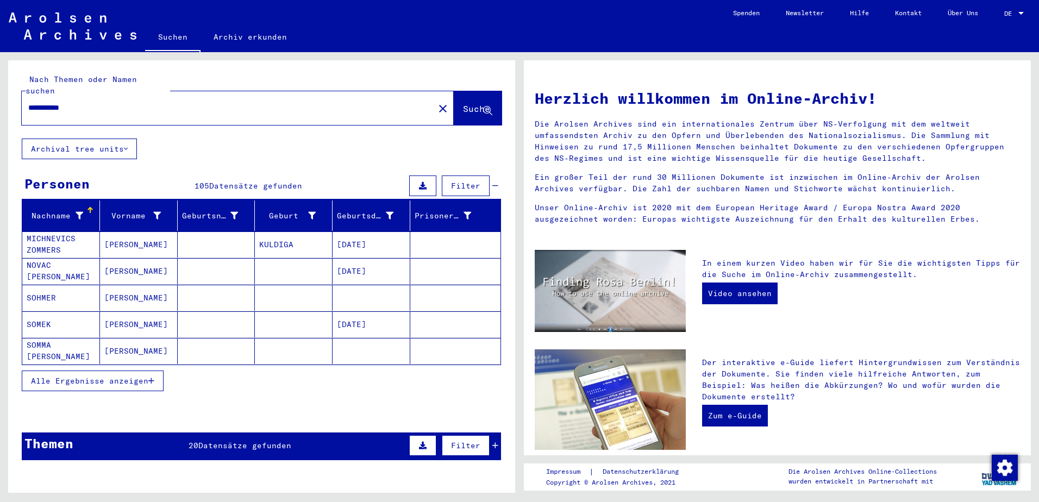
click at [131, 376] on span "Alle Ergebnisse anzeigen" at bounding box center [89, 381] width 117 height 10
